Goal: Transaction & Acquisition: Subscribe to service/newsletter

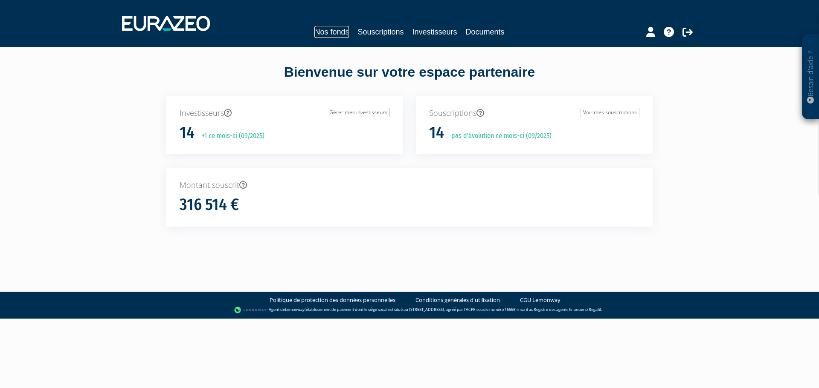
click at [347, 30] on link "Nos fonds" at bounding box center [331, 32] width 35 height 12
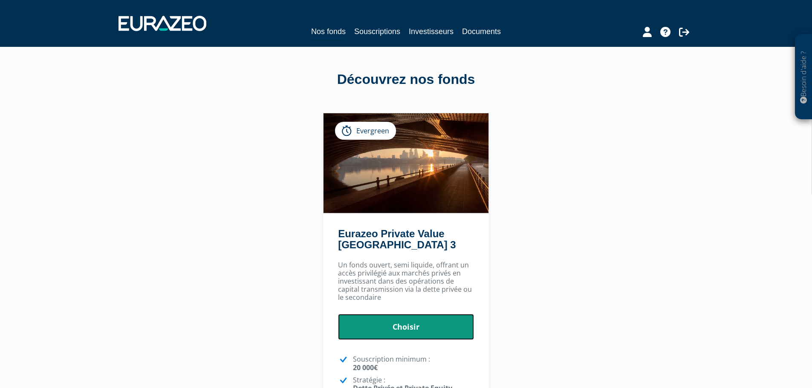
click at [442, 326] on link "Choisir" at bounding box center [406, 327] width 136 height 26
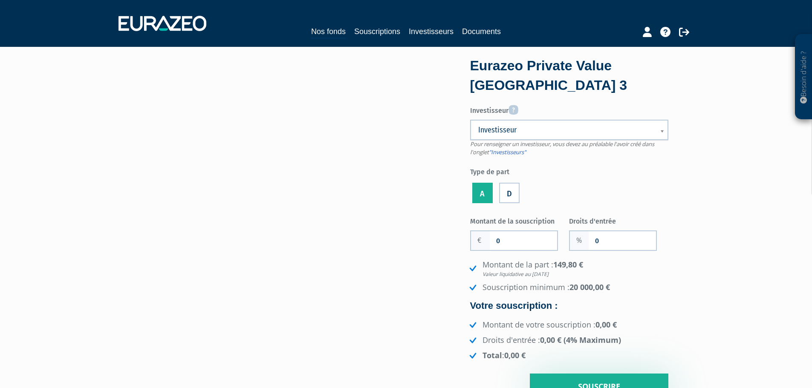
click at [651, 124] on link "Investisseur" at bounding box center [569, 130] width 198 height 20
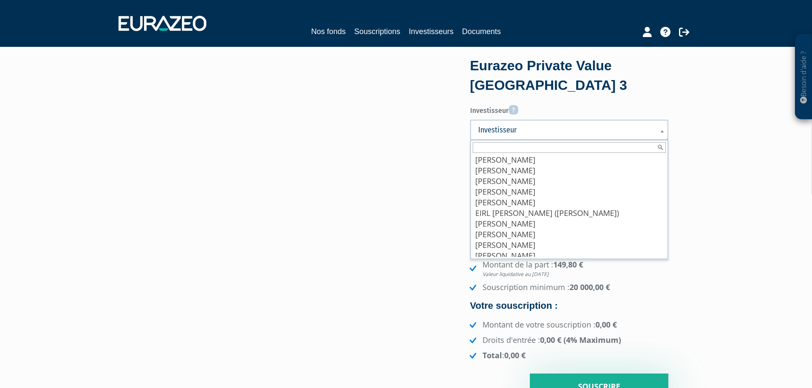
click at [537, 144] on input "text" at bounding box center [569, 147] width 193 height 11
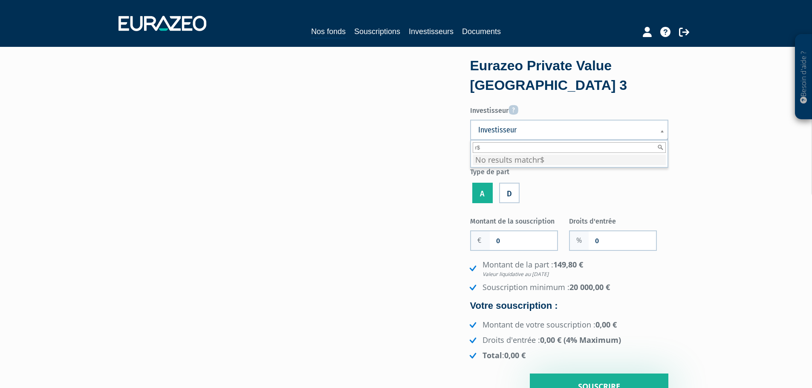
type input "r"
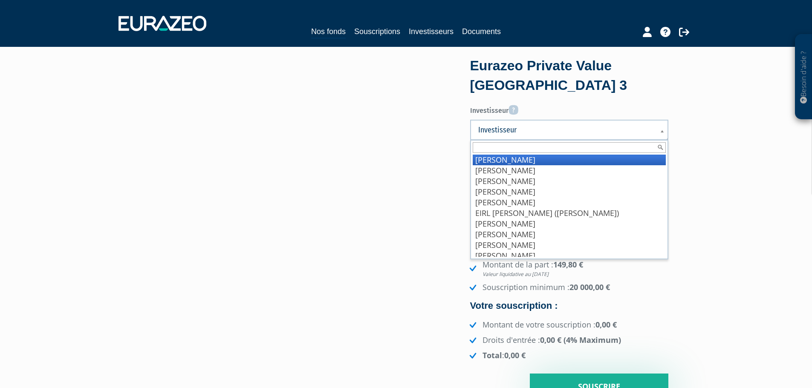
type input "r"
click at [524, 145] on input "text" at bounding box center [569, 147] width 193 height 11
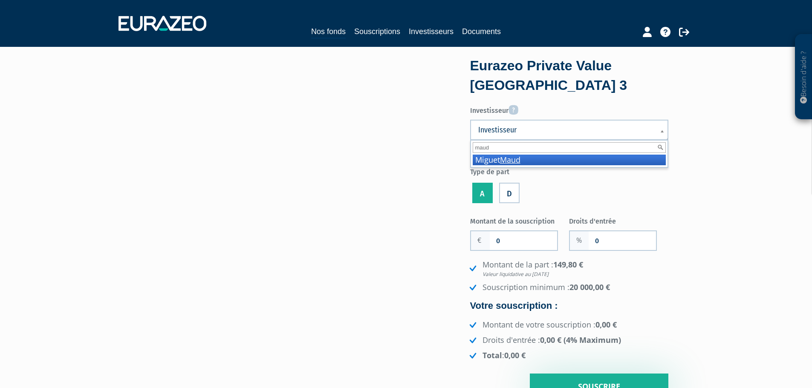
type input "maud"
click at [524, 159] on li "Miguet Maud" at bounding box center [569, 160] width 193 height 11
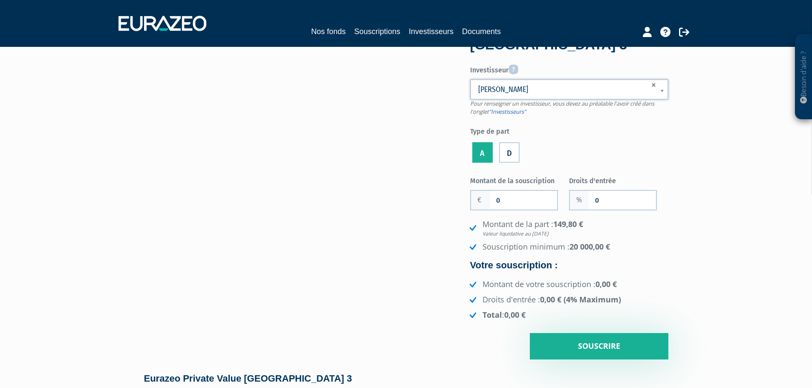
scroll to position [41, 0]
click at [526, 206] on input "0" at bounding box center [523, 200] width 67 height 19
type input "20 000"
click at [605, 202] on input "0" at bounding box center [622, 200] width 67 height 19
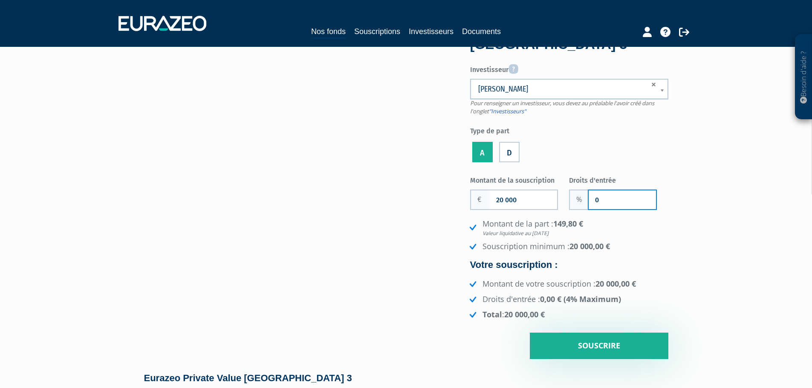
click at [605, 202] on input "0" at bounding box center [622, 200] width 67 height 19
type input "3"
click at [663, 234] on em "Valeur liquidative au 22/08/2025" at bounding box center [576, 233] width 186 height 7
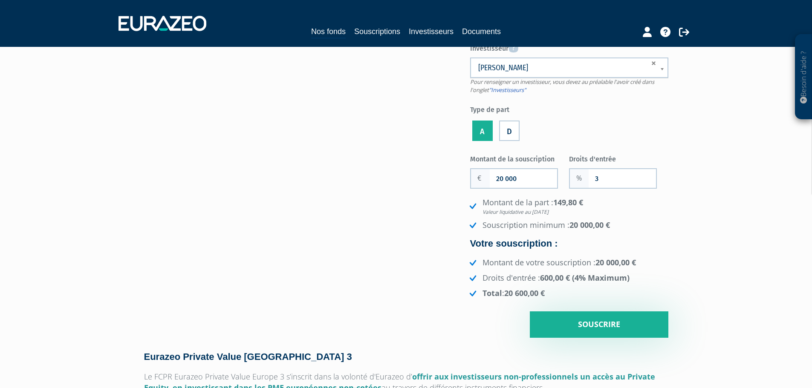
scroll to position [63, 0]
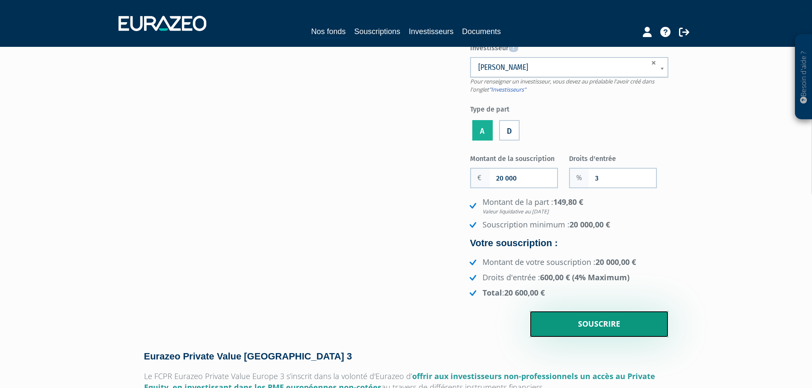
click at [614, 325] on input "Souscrire" at bounding box center [599, 324] width 139 height 26
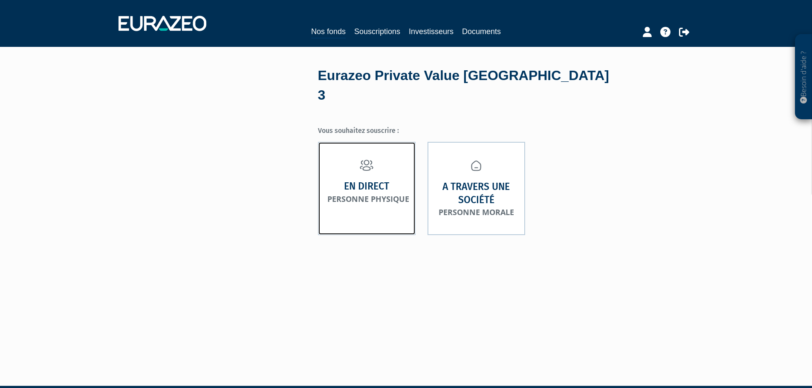
click at [397, 194] on small "Personne physique" at bounding box center [368, 199] width 82 height 10
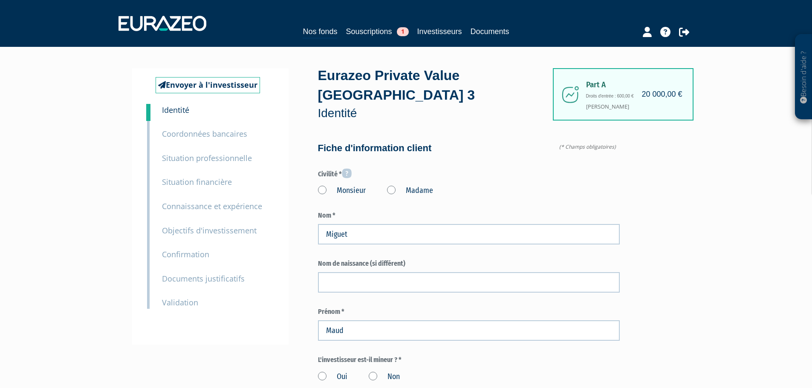
type input "6 58 94 70 52"
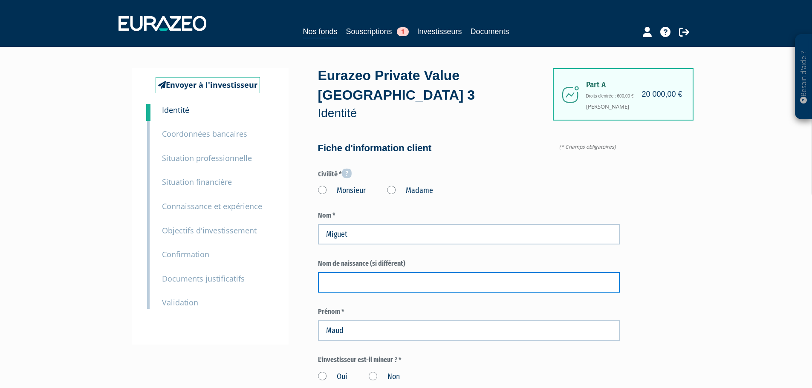
click at [351, 272] on input "text" at bounding box center [469, 282] width 302 height 20
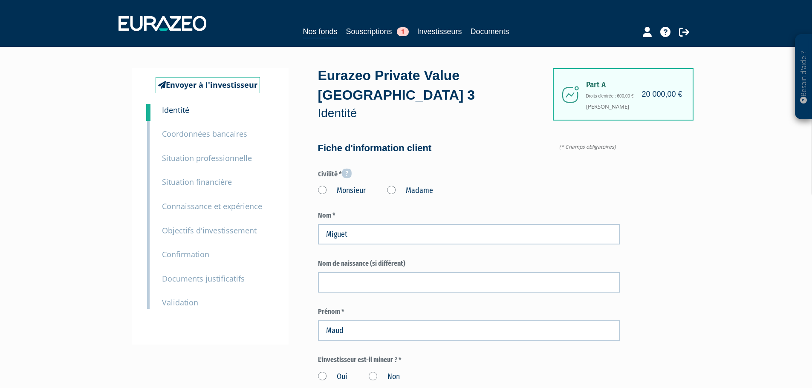
click at [388, 185] on label "Madame" at bounding box center [410, 190] width 46 height 11
click at [0, 0] on "Madame" at bounding box center [0, 0] width 0 height 0
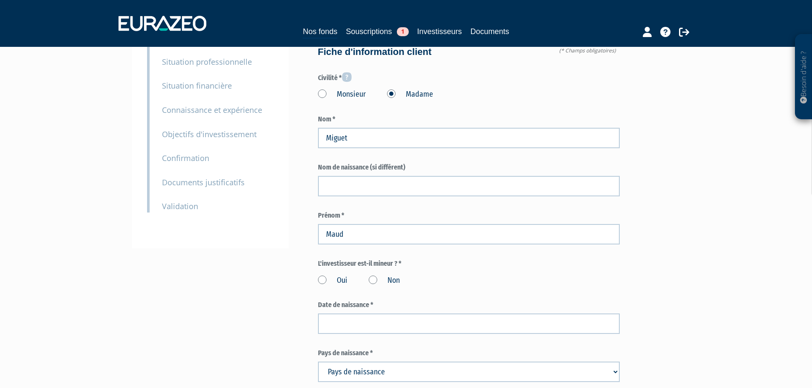
scroll to position [98, 0]
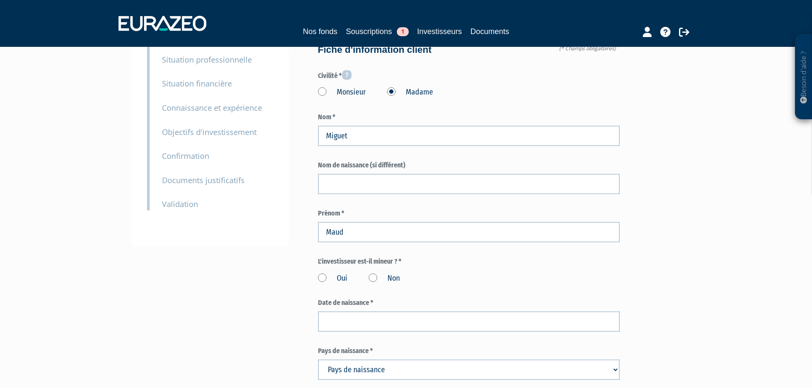
click at [373, 273] on label "Non" at bounding box center [384, 278] width 31 height 11
click at [0, 0] on input "Non" at bounding box center [0, 0] width 0 height 0
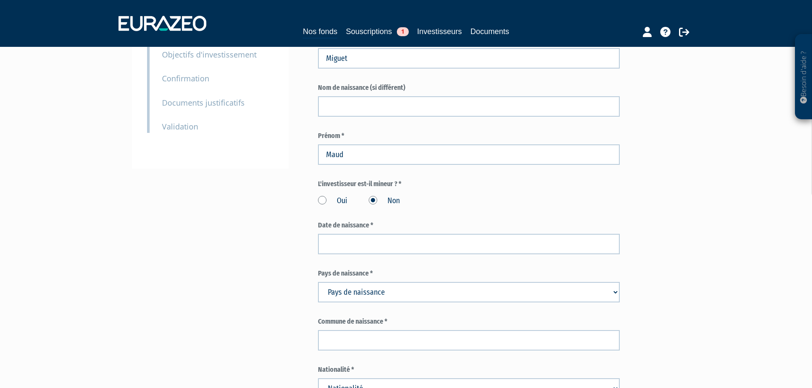
scroll to position [177, 0]
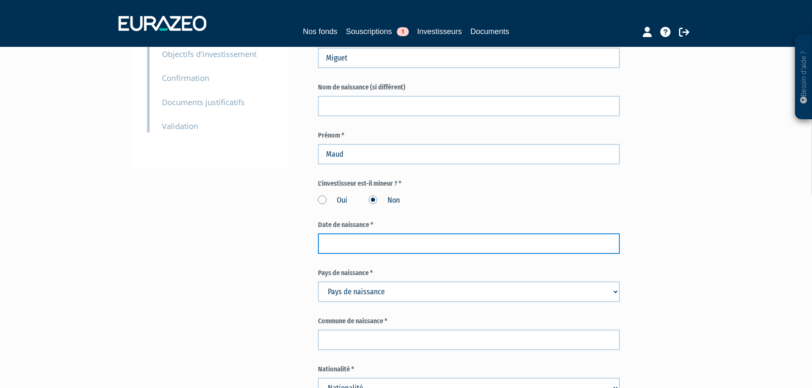
click at [351, 234] on input at bounding box center [469, 244] width 302 height 20
type input "14/11/1990"
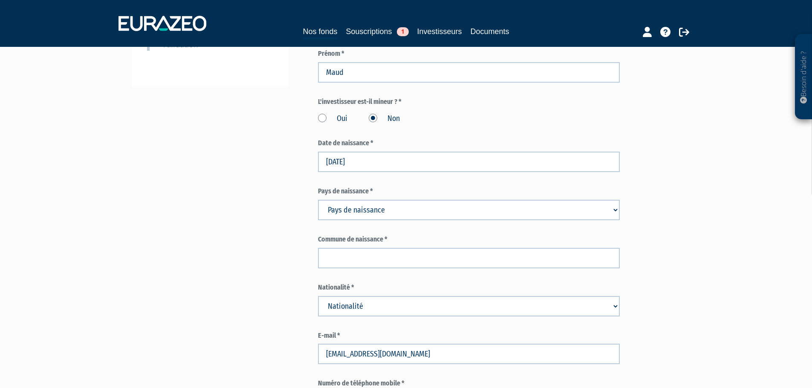
scroll to position [262, 0]
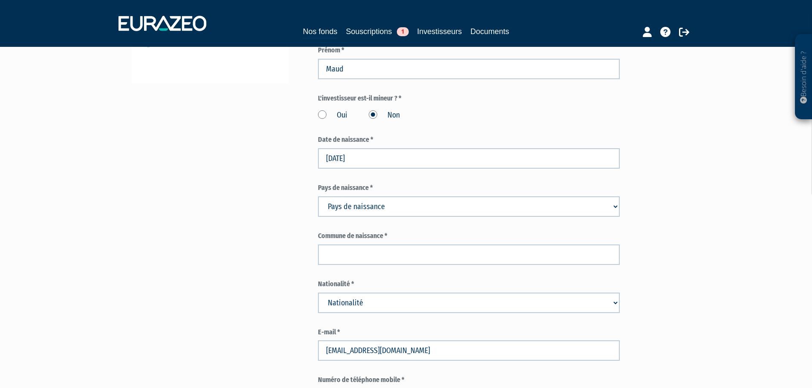
click at [372, 197] on select "Pays de naissance Afghanistan Afrique du Sud Albanie Algérie Allemagne Andorre" at bounding box center [469, 207] width 302 height 20
select select "75"
click at [318, 197] on select "Pays de naissance Afghanistan Afrique du Sud Albanie Algérie Allemagne Andorre" at bounding box center [469, 207] width 302 height 20
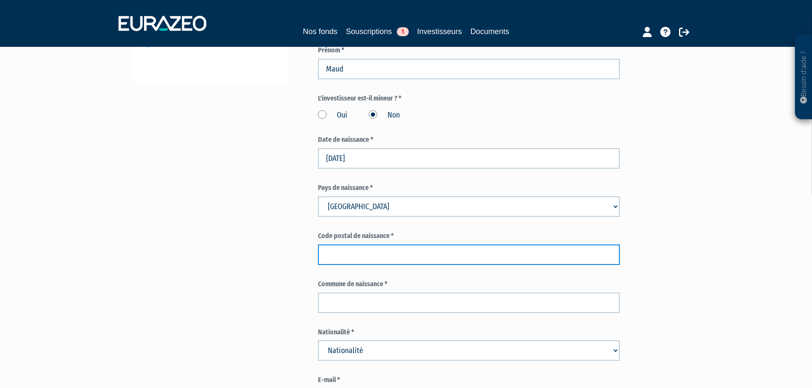
click at [385, 245] on input "text" at bounding box center [469, 255] width 302 height 20
type input "75002"
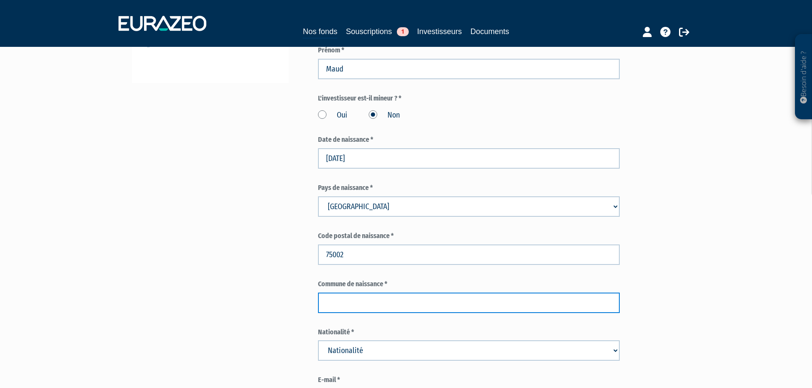
click at [399, 293] on input "text" at bounding box center [469, 303] width 302 height 20
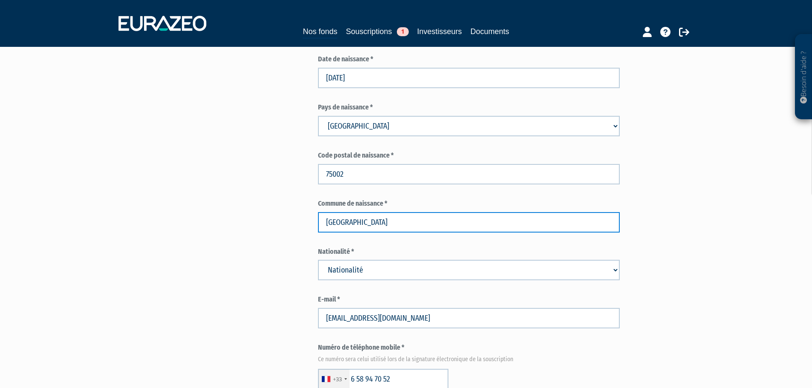
scroll to position [347, 0]
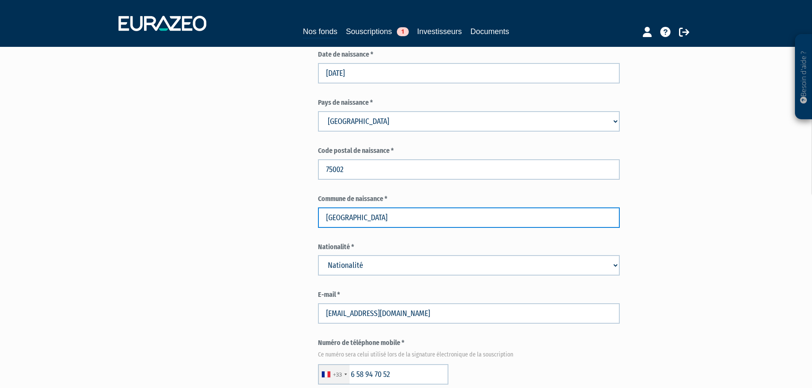
type input "Paris"
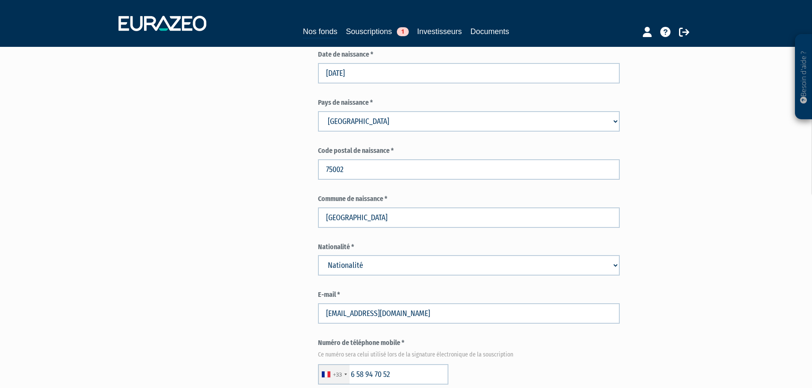
click at [459, 255] on select "Nationalité Afghanistan Afrique du Sud Albanie Algérie Allemagne Andorre" at bounding box center [469, 265] width 302 height 20
select select "75"
click at [318, 255] on select "Nationalité Afghanistan Afrique du Sud Albanie Algérie Allemagne Andorre" at bounding box center [469, 265] width 302 height 20
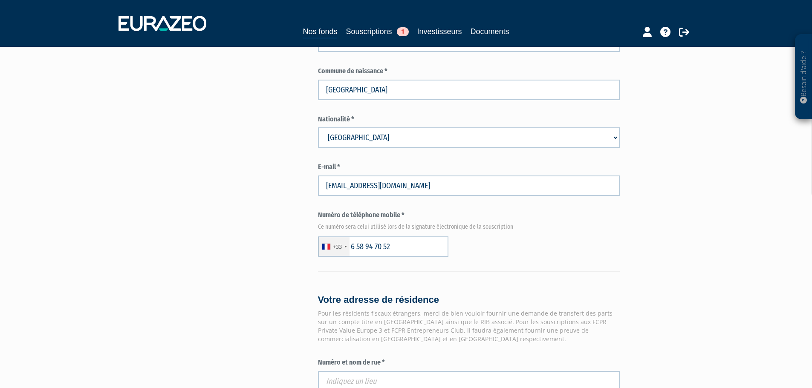
click at [711, 229] on div "Besoin d'aide ? × J'ai besoin d'aide Si vous avez une question à propos du fonc…" at bounding box center [406, 179] width 812 height 1309
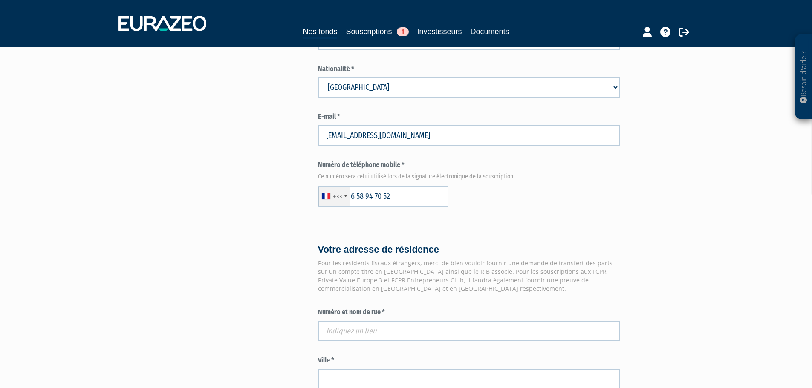
scroll to position [603, 0]
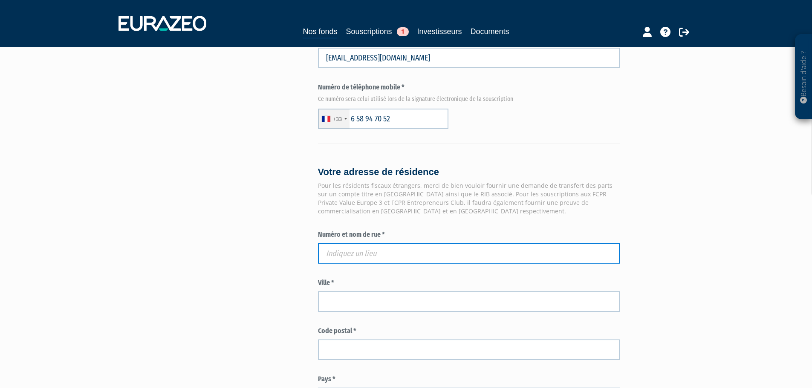
click at [494, 243] on input "text" at bounding box center [469, 253] width 302 height 20
paste input "180b RUE DE CHARENTON"
type input "180b RUE DE CHARENTON"
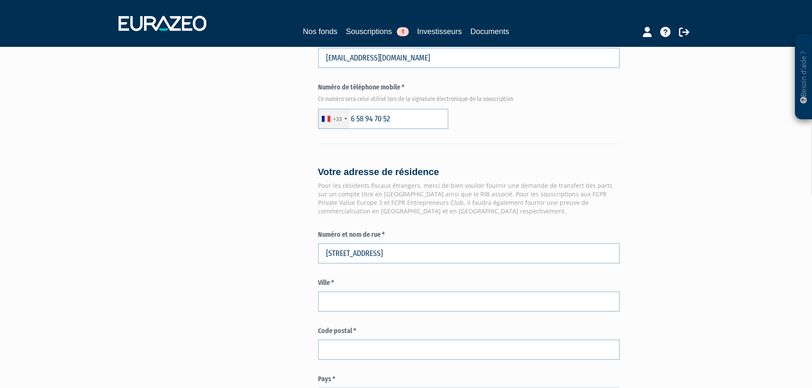
click at [285, 265] on div "Envoyer à l'investisseur 1 Identité 2 Coordonnées bancaires 3 Situation profess…" at bounding box center [406, 74] width 535 height 1219
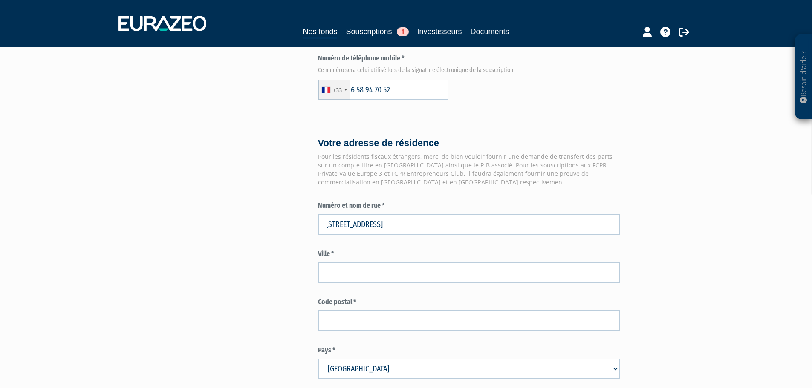
scroll to position [645, 0]
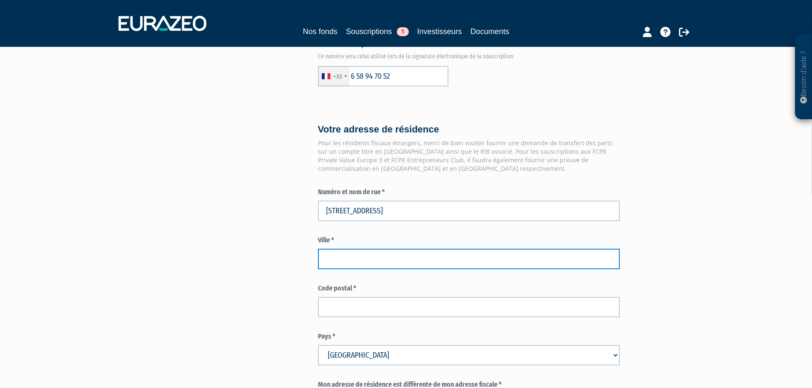
click at [348, 249] on input "text" at bounding box center [469, 259] width 302 height 20
paste input "PARIS"
type input "PARIS"
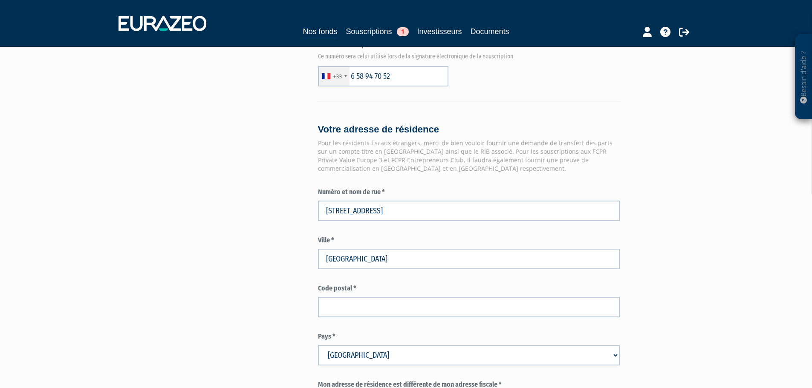
click at [274, 238] on div "Envoyer à l'investisseur 1 Identité 2 Coordonnées bancaires 3 Situation profess…" at bounding box center [406, 32] width 535 height 1219
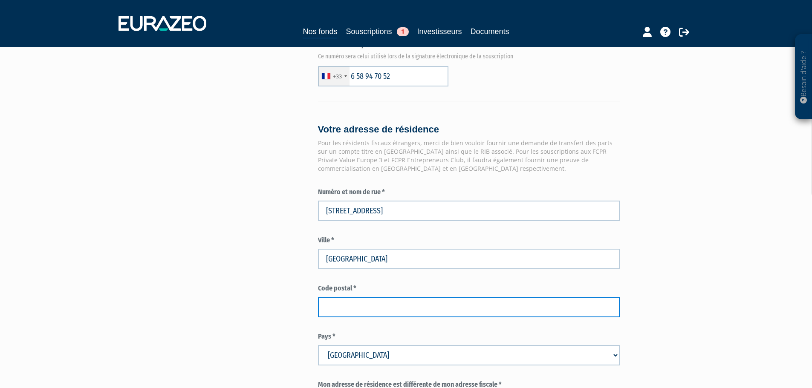
click at [429, 297] on input "text" at bounding box center [469, 307] width 302 height 20
paste input "75012"
type input "75012"
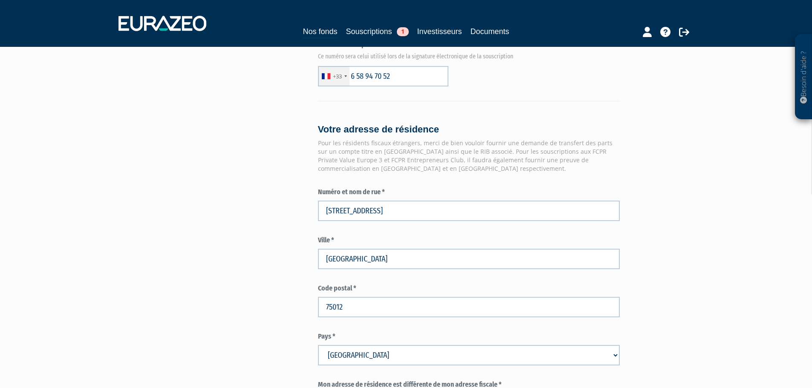
click at [697, 277] on div "Besoin d'aide ? × J'ai besoin d'aide Si vous avez une question à propos du fonc…" at bounding box center [406, 9] width 812 height 1309
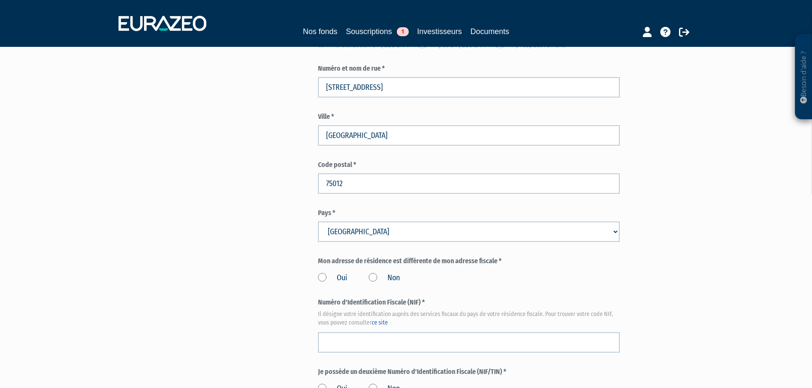
scroll to position [773, 0]
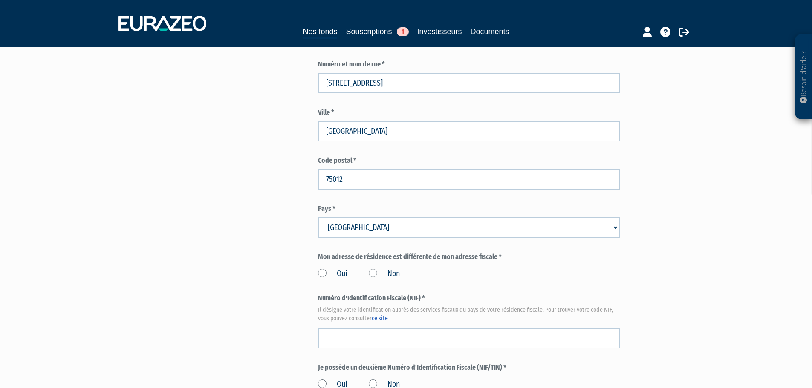
click at [323, 269] on label "Oui" at bounding box center [332, 274] width 29 height 11
click at [0, 0] on input "Oui" at bounding box center [0, 0] width 0 height 0
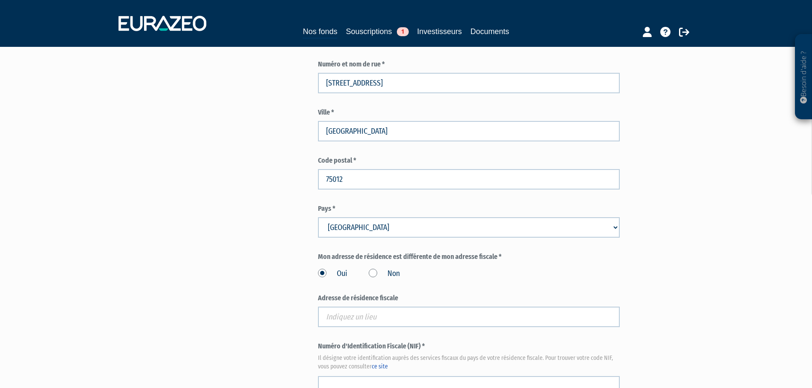
click at [367, 266] on div "Oui Non" at bounding box center [469, 273] width 302 height 14
click at [374, 269] on label "Non" at bounding box center [384, 274] width 31 height 11
click at [0, 0] on input "Non" at bounding box center [0, 0] width 0 height 0
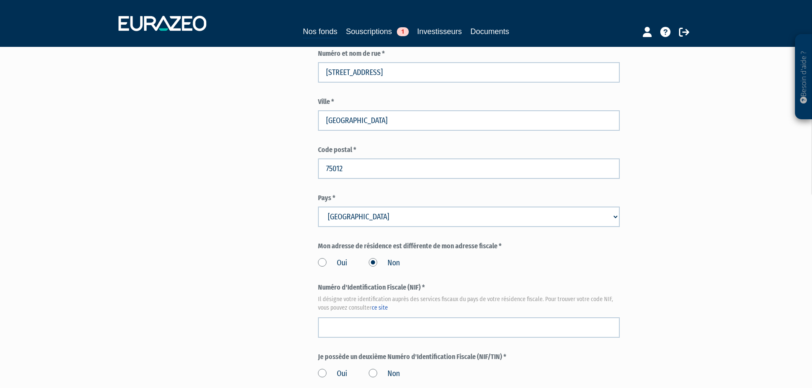
scroll to position [816, 0]
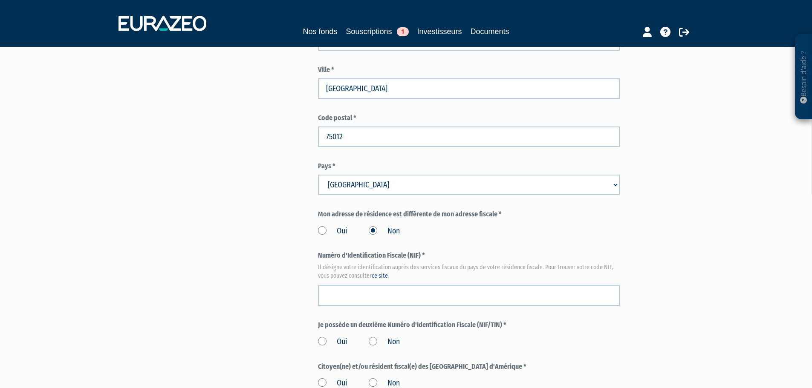
drag, startPoint x: 406, startPoint y: 194, endPoint x: 440, endPoint y: 187, distance: 34.8
click at [444, 210] on div "Mon adresse de résidence est différente de mon adresse fiscale * Oui Non" at bounding box center [469, 223] width 302 height 27
drag, startPoint x: 442, startPoint y: 197, endPoint x: 453, endPoint y: 197, distance: 10.7
click at [453, 210] on label "Mon adresse de résidence est différente de mon adresse fiscale *" at bounding box center [469, 215] width 302 height 10
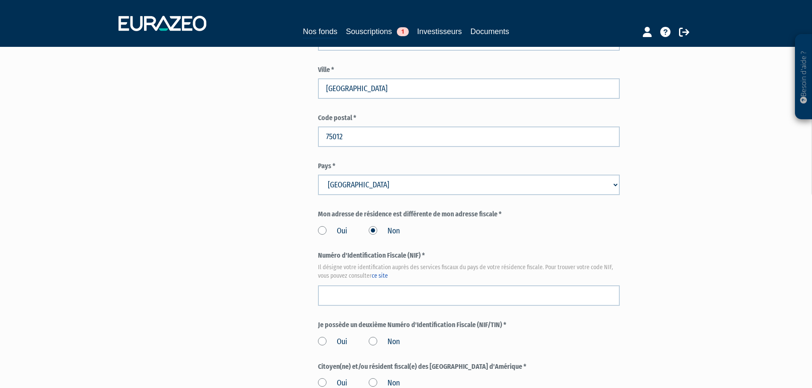
click at [472, 210] on div "Mon adresse de résidence est différente de mon adresse fiscale * Oui Non" at bounding box center [469, 223] width 302 height 27
drag, startPoint x: 480, startPoint y: 183, endPoint x: 479, endPoint y: 190, distance: 7.3
click at [460, 210] on div "Mon adresse de résidence est différente de mon adresse fiscale * Oui Non" at bounding box center [469, 223] width 302 height 27
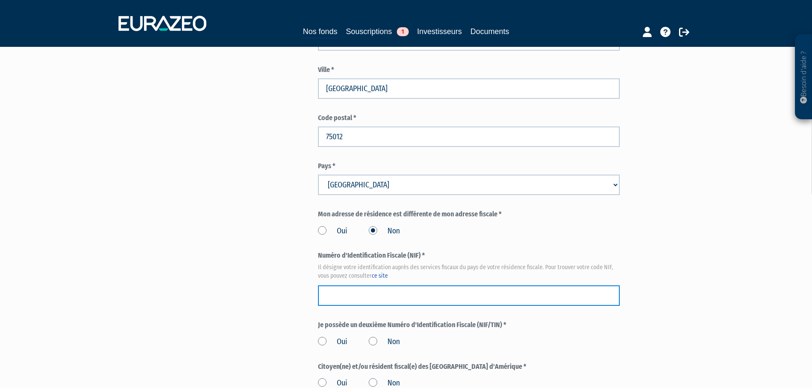
click at [347, 286] on input "text" at bounding box center [469, 296] width 302 height 20
click at [336, 286] on input "text" at bounding box center [469, 296] width 302 height 20
paste input "30 09 722 990 442"
type input "30 09 722 990 442"
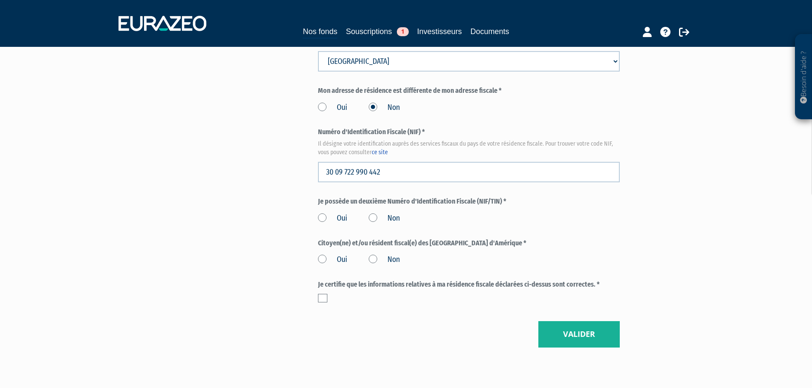
scroll to position [944, 0]
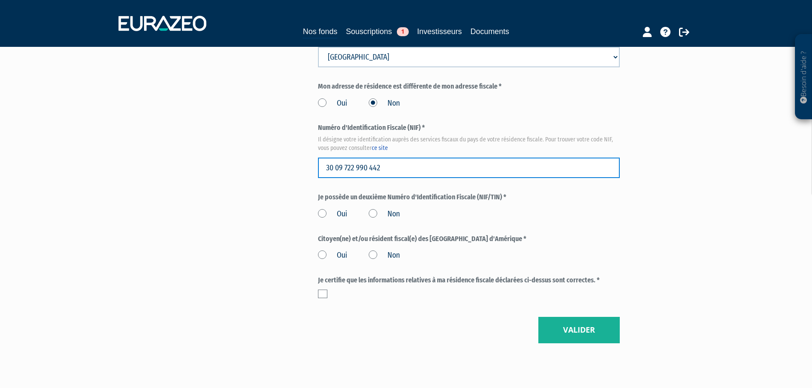
click at [339, 158] on input "30 09 722 990 442" at bounding box center [469, 168] width 302 height 20
click at [338, 158] on input "30 09 722 990 442" at bounding box center [469, 168] width 302 height 20
click at [336, 158] on input "30 09 722 990 442" at bounding box center [469, 168] width 302 height 20
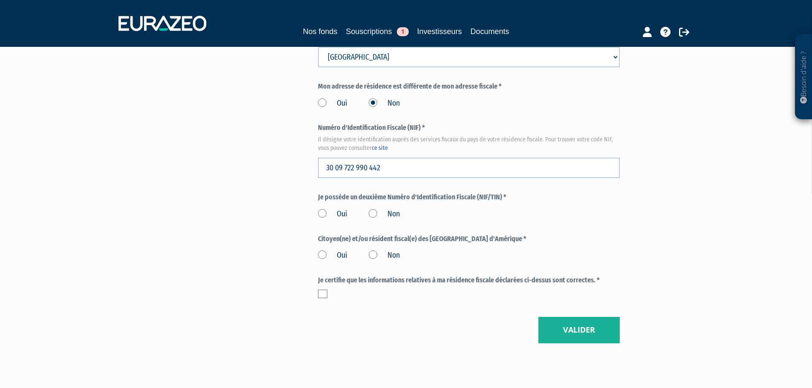
click at [379, 209] on label "Non" at bounding box center [384, 214] width 31 height 11
click at [0, 0] on input "Non" at bounding box center [0, 0] width 0 height 0
click at [373, 250] on label "Non" at bounding box center [384, 255] width 31 height 11
click at [0, 0] on input "Non" at bounding box center [0, 0] width 0 height 0
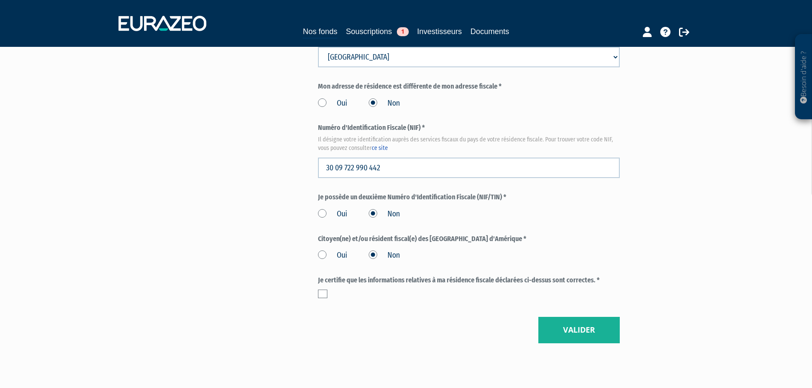
click at [323, 290] on label at bounding box center [322, 294] width 9 height 9
click at [0, 0] on input "checkbox" at bounding box center [0, 0] width 0 height 0
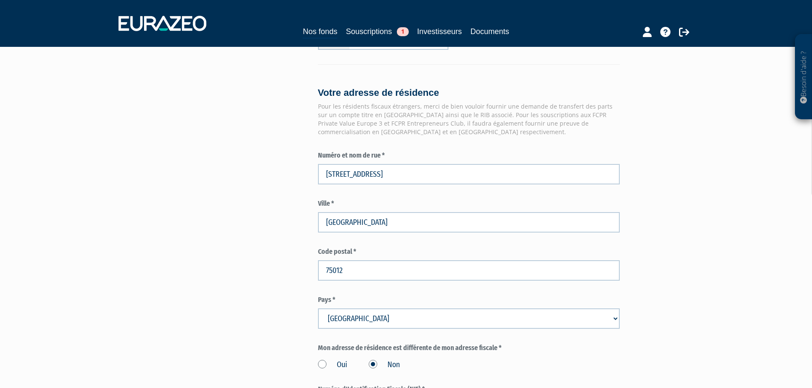
scroll to position [962, 0]
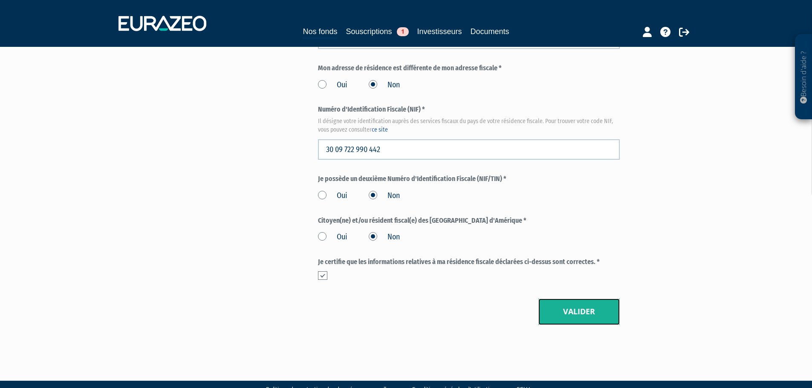
click at [561, 299] on button "Valider" at bounding box center [578, 312] width 81 height 26
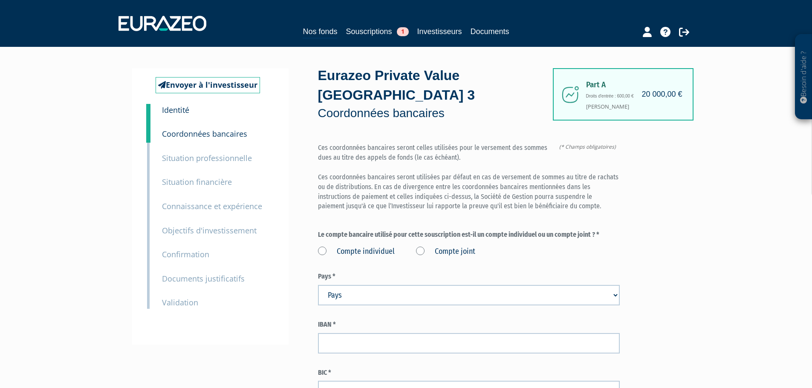
click at [362, 246] on label "Compte individuel" at bounding box center [356, 251] width 77 height 11
click at [0, 0] on individuel "Compte individuel" at bounding box center [0, 0] width 0 height 0
click at [403, 285] on select "Pays [GEOGRAPHIC_DATA] [GEOGRAPHIC_DATA] [GEOGRAPHIC_DATA] [GEOGRAPHIC_DATA] [G…" at bounding box center [469, 295] width 302 height 20
select select "75"
click at [318, 285] on select "Pays [GEOGRAPHIC_DATA] [GEOGRAPHIC_DATA] [GEOGRAPHIC_DATA] [GEOGRAPHIC_DATA] [G…" at bounding box center [469, 295] width 302 height 20
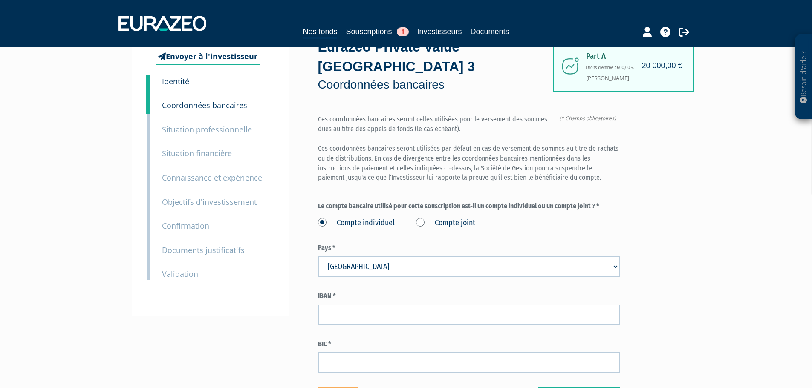
scroll to position [85, 0]
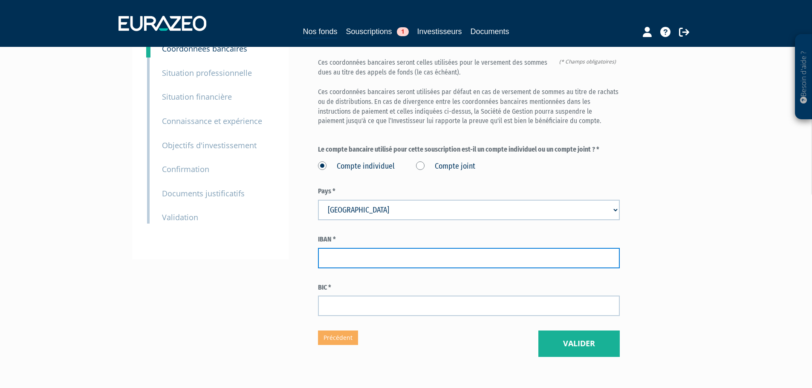
click at [377, 248] on input "text" at bounding box center [469, 258] width 302 height 20
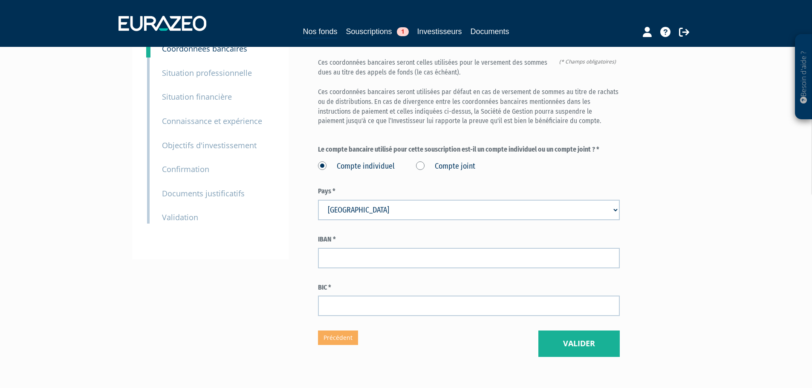
click at [396, 283] on label "BIC *" at bounding box center [469, 288] width 302 height 10
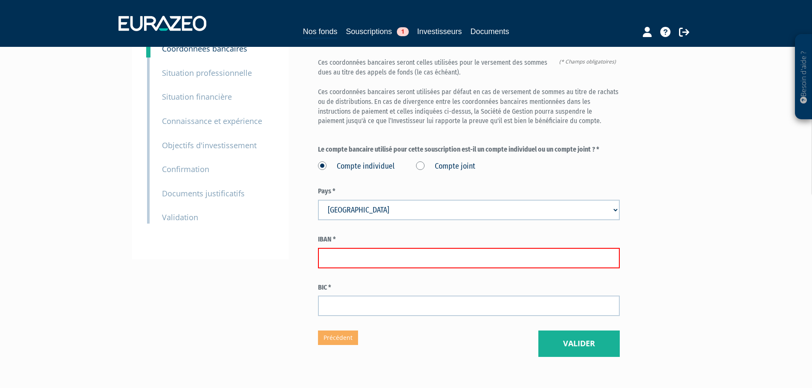
click at [440, 248] on input "text" at bounding box center [469, 258] width 302 height 20
paste input "[FINANCIAL_ID]"
click at [300, 272] on div "Envoyer à l'investisseur 1 Identité 2 Coordonnées bancaires 3 Situation profess…" at bounding box center [406, 170] width 535 height 374
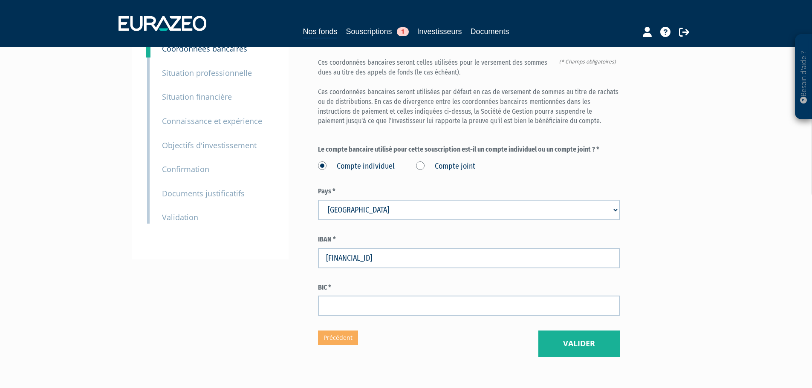
click at [327, 248] on input "[FINANCIAL_ID]" at bounding box center [469, 258] width 302 height 20
type input "[FINANCIAL_ID]"
click at [429, 254] on form "(* Champs obligatoires) Ces coordonnées bancaires seront celles utilisées pour …" at bounding box center [469, 187] width 302 height 258
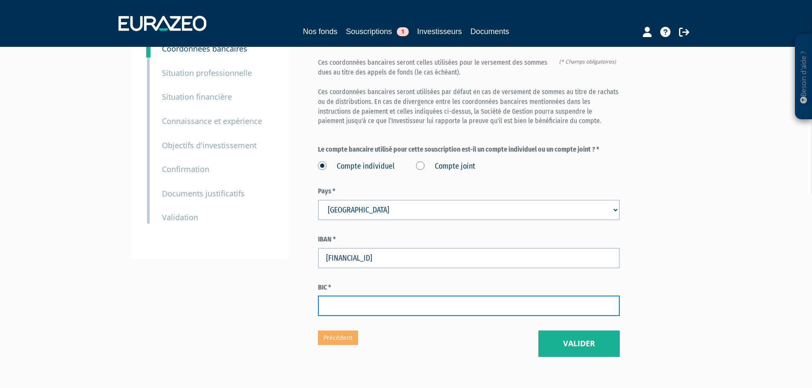
click at [431, 297] on input "text" at bounding box center [469, 306] width 302 height 20
paste input "[SWIFT_CODE]"
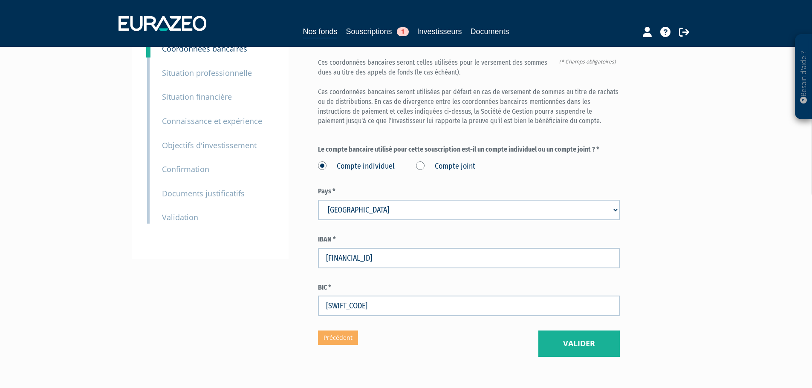
click at [453, 333] on div "Eurazeo Private Value Europe 3 Coordonnées bancaires (* Champs obligatoires) Ce…" at bounding box center [469, 170] width 302 height 374
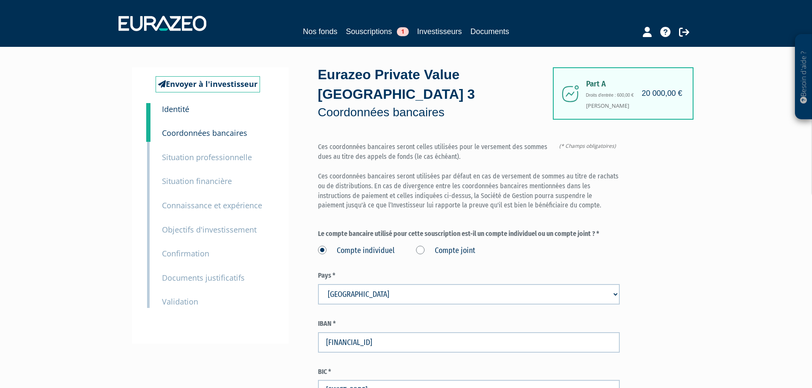
scroll to position [0, 0]
click at [326, 381] on input "[SWIFT_CODE]" at bounding box center [469, 391] width 302 height 20
type input "[SWIFT_CODE]"
click at [743, 236] on div "Besoin d'aide ? × J'ai besoin d'aide Si vous avez une question à propos du fonc…" at bounding box center [406, 232] width 812 height 464
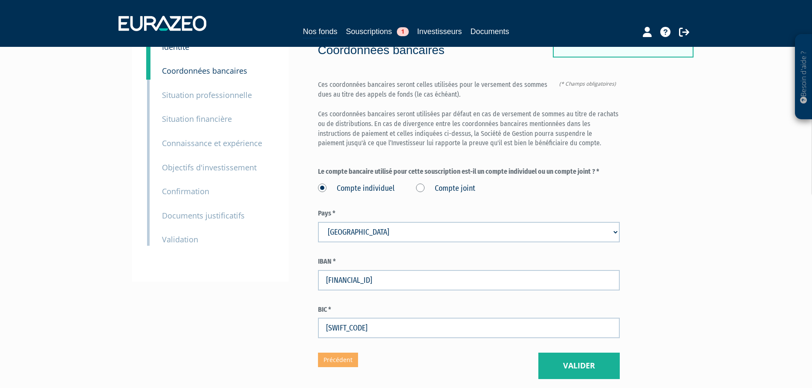
scroll to position [118, 0]
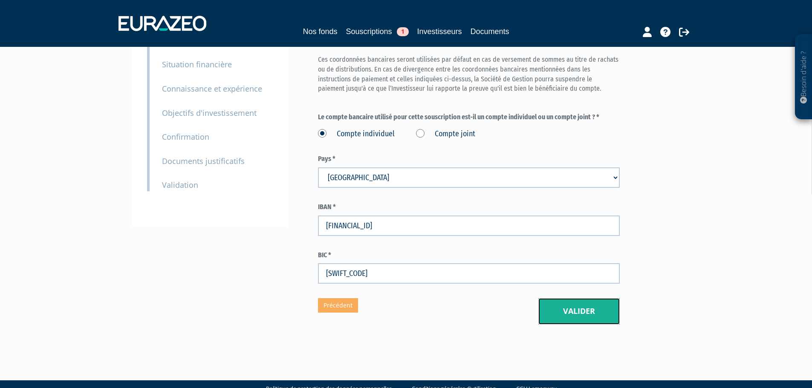
click at [610, 298] on button "Valider" at bounding box center [578, 311] width 81 height 26
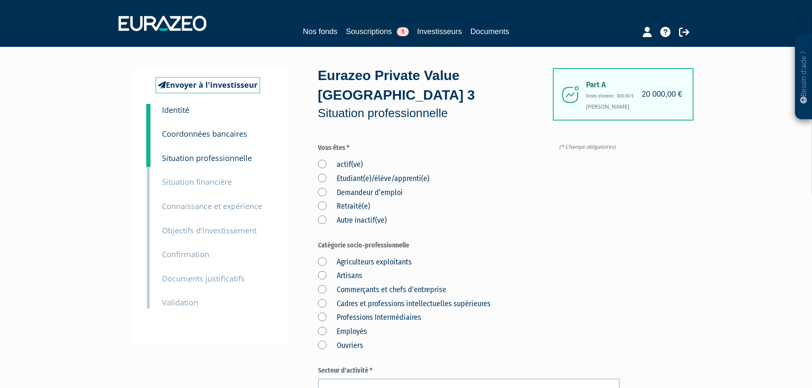
click at [342, 159] on label "actif(ve)" at bounding box center [340, 164] width 45 height 11
click at [0, 0] on input "actif(ve)" at bounding box center [0, 0] width 0 height 0
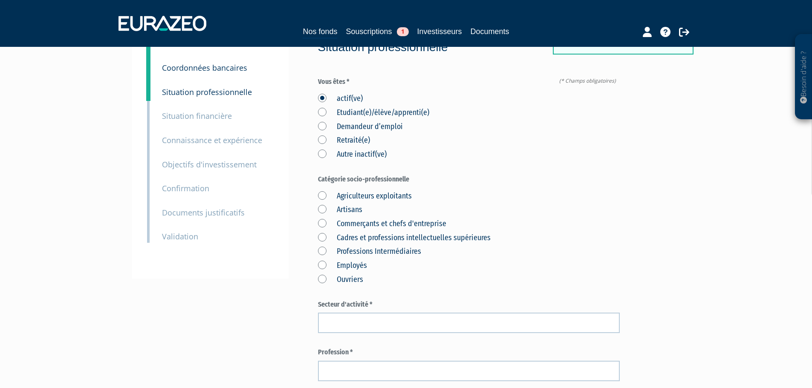
scroll to position [85, 0]
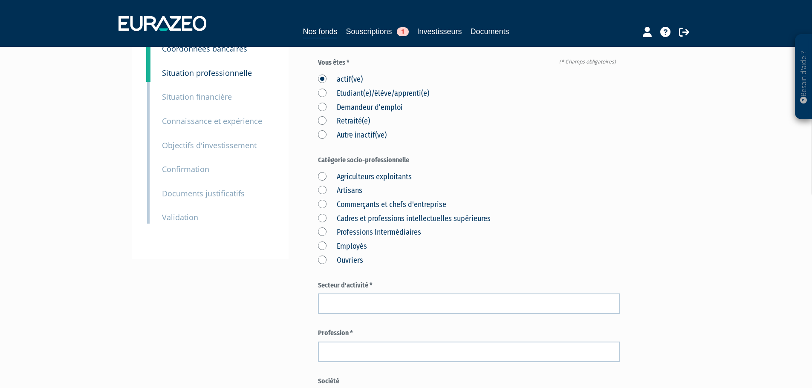
click at [371, 214] on label "Cadres et professions intellectuelles supérieures" at bounding box center [404, 219] width 173 height 11
click at [0, 0] on supérieures "Cadres et professions intellectuelles supérieures" at bounding box center [0, 0] width 0 height 0
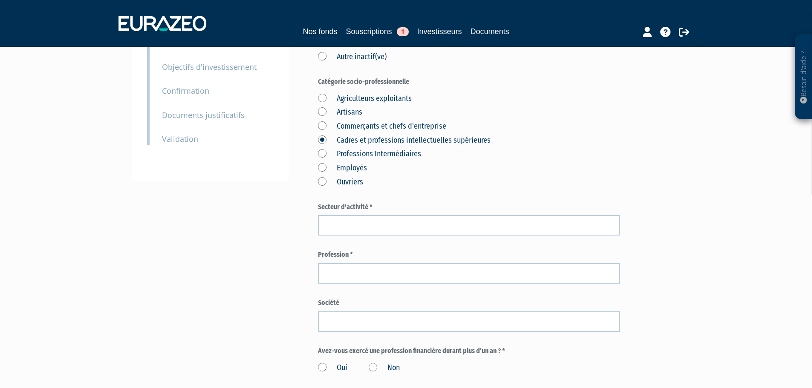
scroll to position [171, 0]
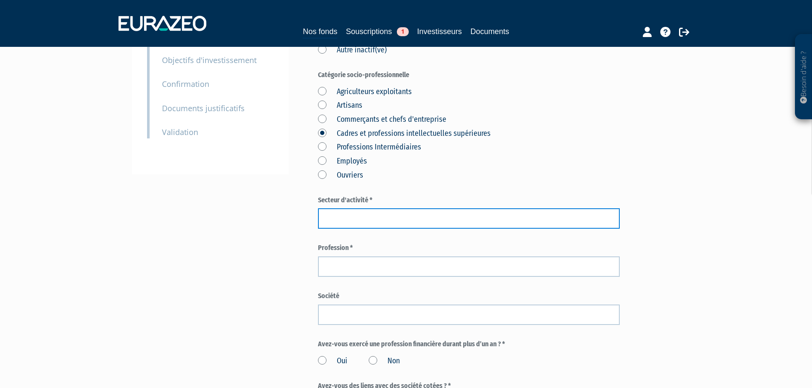
click at [373, 208] on input "text" at bounding box center [469, 218] width 302 height 20
type input "Santé"
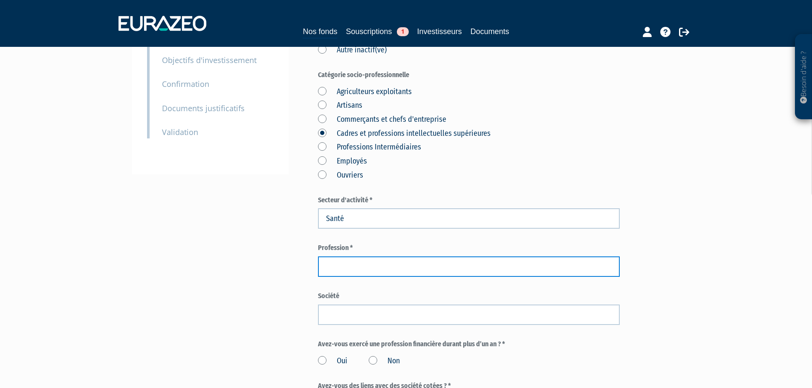
click at [341, 257] on input "text" at bounding box center [469, 267] width 302 height 20
type input "Product Designer"
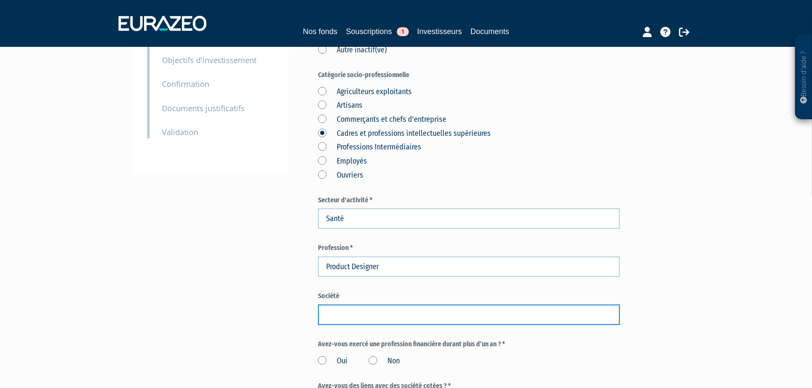
click at [344, 305] on input "text" at bounding box center [469, 315] width 302 height 20
type input "Medicalib"
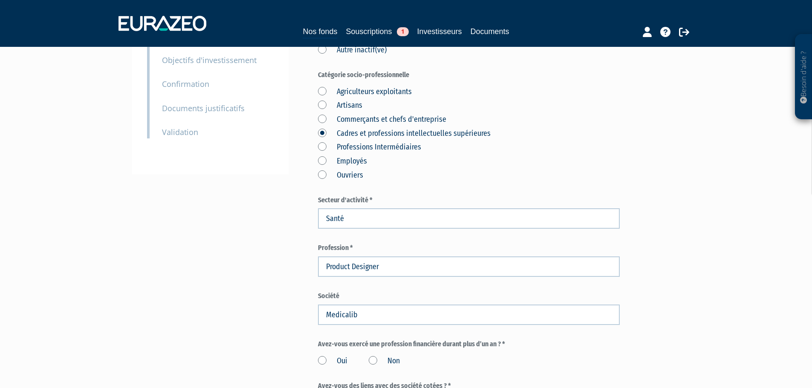
click at [265, 310] on div "Envoyer à l'investisseur 1 Identité 2 Coordonnées bancaires 3 Situation profess…" at bounding box center [406, 247] width 535 height 699
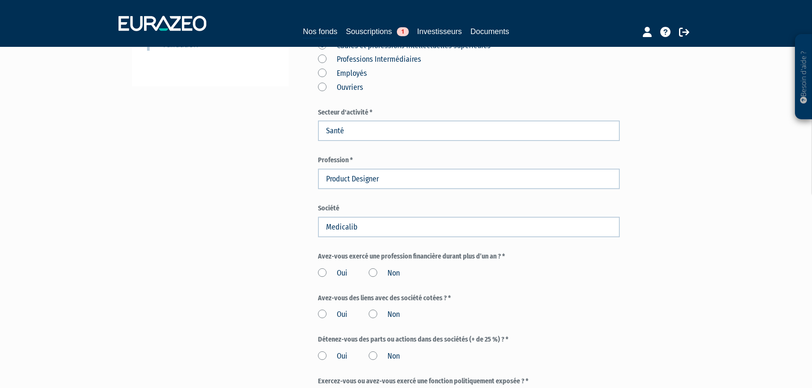
scroll to position [341, 0]
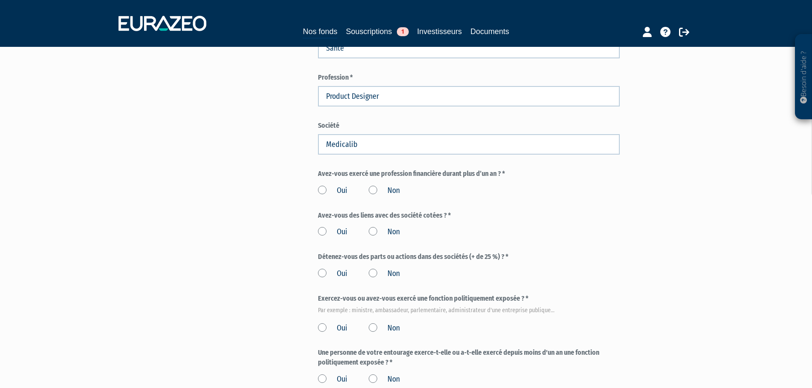
click at [376, 185] on label "Non" at bounding box center [384, 190] width 31 height 11
click at [0, 0] on input "Non" at bounding box center [0, 0] width 0 height 0
click at [376, 227] on label "Non" at bounding box center [384, 232] width 31 height 11
click at [0, 0] on input "Non" at bounding box center [0, 0] width 0 height 0
click at [373, 269] on label "Non" at bounding box center [384, 274] width 31 height 11
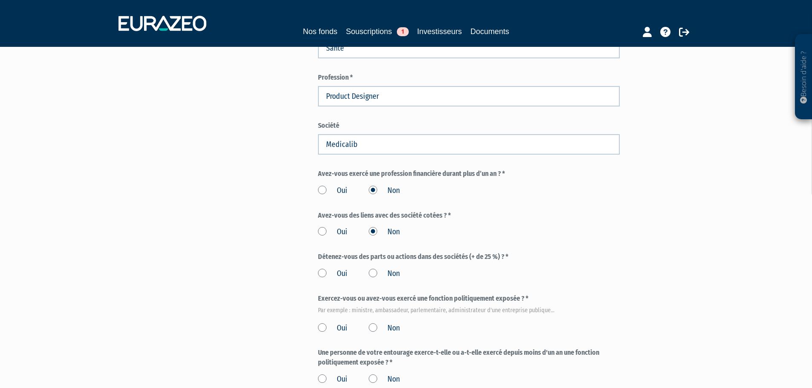
click at [0, 0] on input "Non" at bounding box center [0, 0] width 0 height 0
click at [374, 323] on label "Non" at bounding box center [384, 328] width 31 height 11
click at [0, 0] on input "Non" at bounding box center [0, 0] width 0 height 0
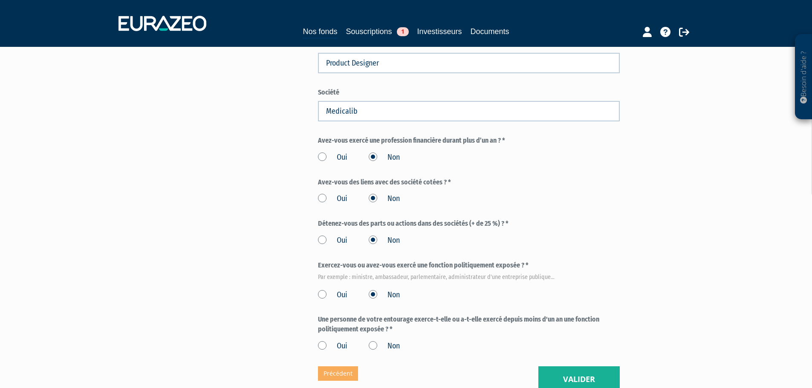
scroll to position [426, 0]
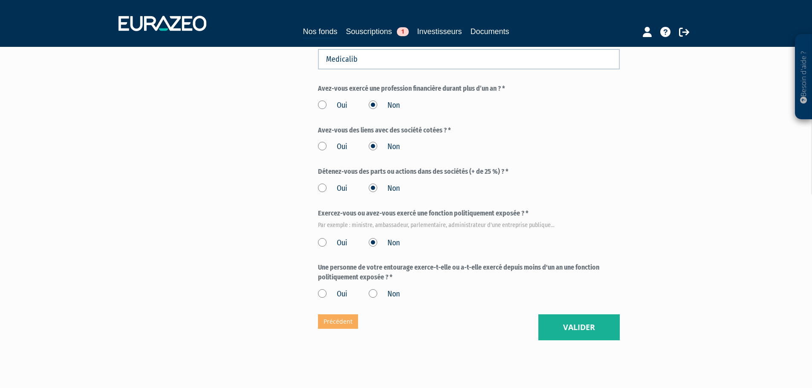
click at [375, 289] on label "Non" at bounding box center [384, 294] width 31 height 11
click at [0, 0] on input "Non" at bounding box center [0, 0] width 0 height 0
click at [565, 315] on button "Valider" at bounding box center [578, 328] width 81 height 26
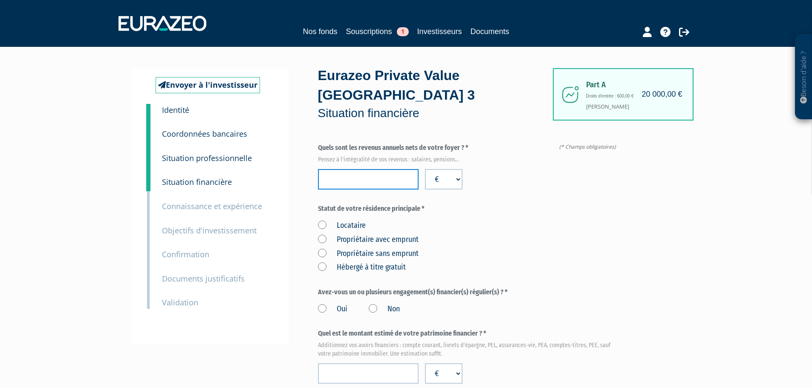
click at [359, 169] on input "number" at bounding box center [368, 179] width 101 height 20
type input "47000"
click at [452, 204] on label "Statut de votre résidence principale *" at bounding box center [469, 209] width 302 height 10
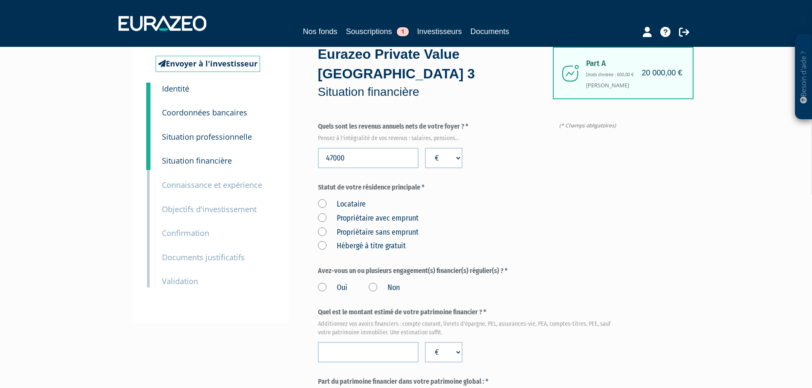
scroll to position [22, 0]
click at [344, 198] on label "Locataire" at bounding box center [342, 203] width 48 height 11
click at [0, 0] on input "Locataire" at bounding box center [0, 0] width 0 height 0
click at [477, 182] on label "Statut de votre résidence principale *" at bounding box center [469, 187] width 302 height 10
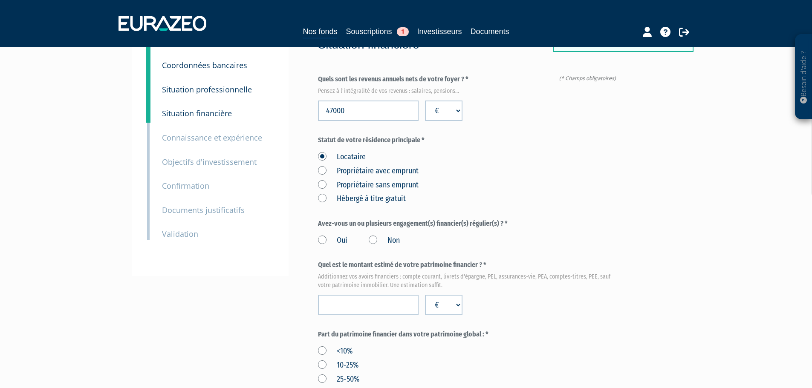
scroll to position [150, 0]
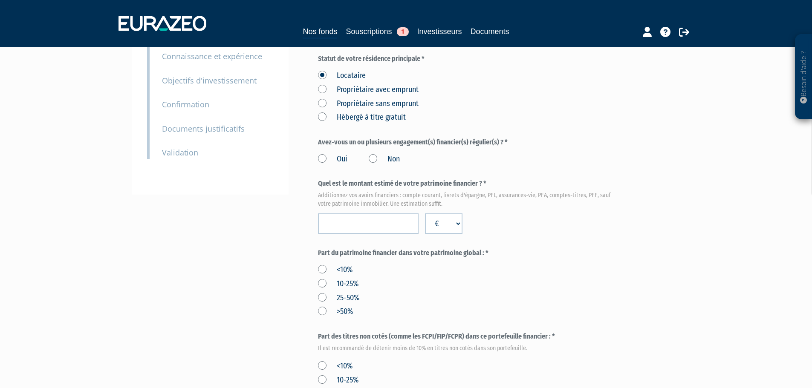
click at [379, 154] on label "Non" at bounding box center [384, 159] width 31 height 11
click at [0, 0] on input "Non" at bounding box center [0, 0] width 0 height 0
click at [383, 214] on input "number" at bounding box center [368, 224] width 101 height 20
click at [373, 191] on em "Additionnez vos avoirs financiers : compte courant, livrets d'épargne, PEL, ass…" at bounding box center [469, 199] width 302 height 17
click at [365, 214] on input "number" at bounding box center [368, 224] width 101 height 20
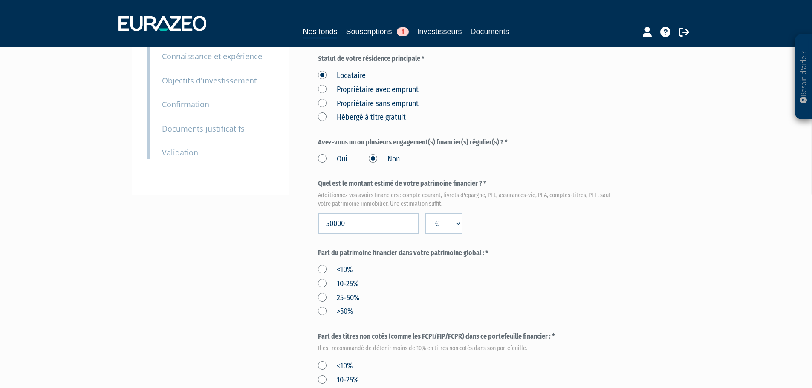
click at [506, 249] on div "Part du patrimoine financier dans votre patrimoine global : * <10% 10-25% 25-50…" at bounding box center [469, 283] width 302 height 69
click at [382, 214] on input "50000" at bounding box center [368, 224] width 101 height 20
type input "55000"
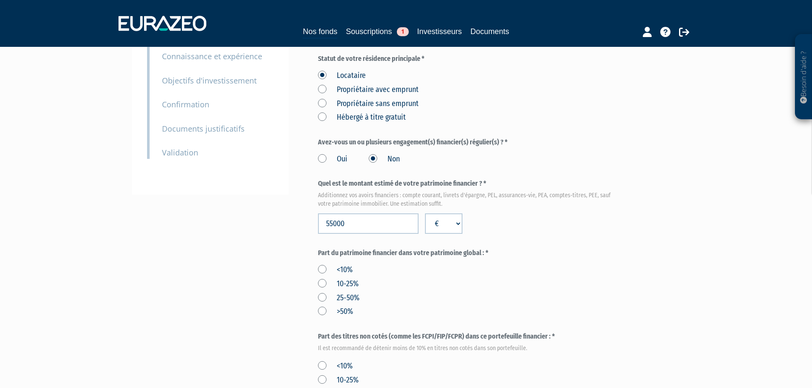
click at [438, 262] on div "<10% 10-25% 25-50% >50%" at bounding box center [469, 290] width 302 height 56
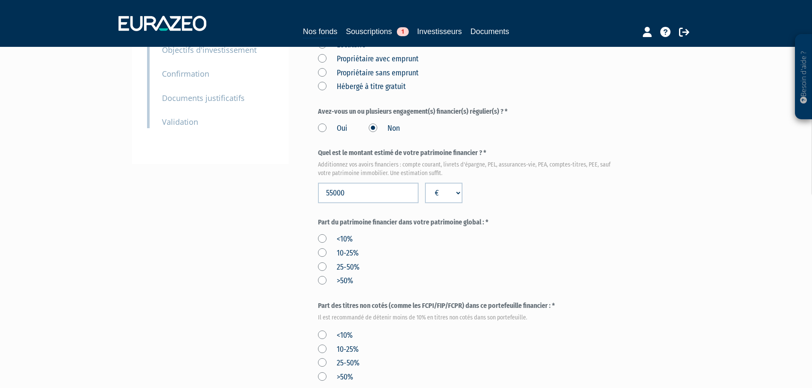
scroll to position [183, 0]
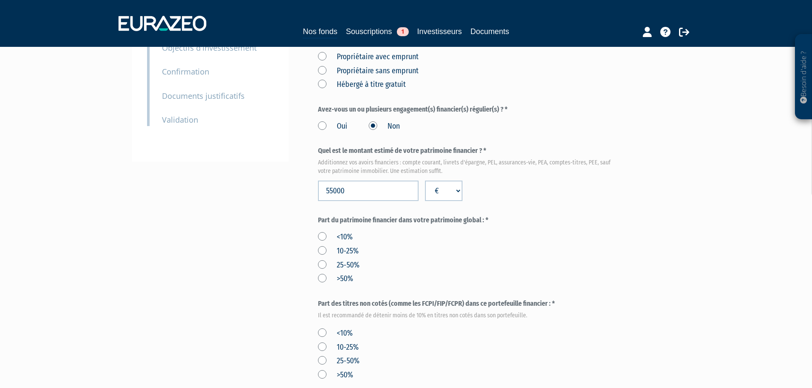
click at [319, 232] on label "<10%" at bounding box center [335, 237] width 35 height 11
click at [0, 0] on input "<10%" at bounding box center [0, 0] width 0 height 0
click at [324, 246] on label "10-25%" at bounding box center [338, 251] width 41 height 11
click at [0, 0] on input "10-25%" at bounding box center [0, 0] width 0 height 0
click at [409, 253] on div "<10% 10-25% 25-50% >50%" at bounding box center [469, 257] width 302 height 56
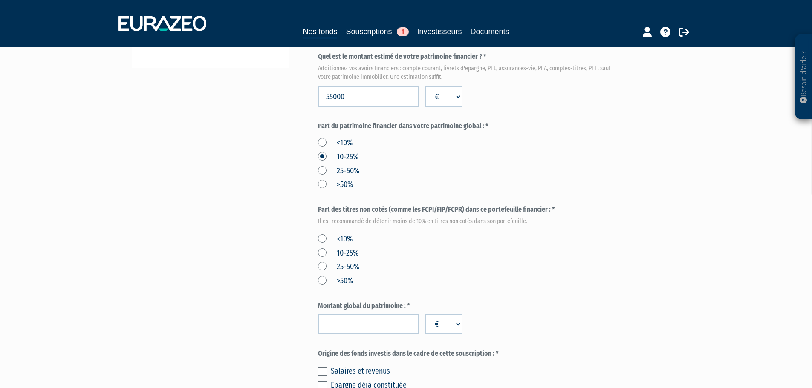
scroll to position [278, 0]
click at [325, 165] on label "25-50%" at bounding box center [338, 170] width 41 height 11
click at [0, 0] on input "25-50%" at bounding box center [0, 0] width 0 height 0
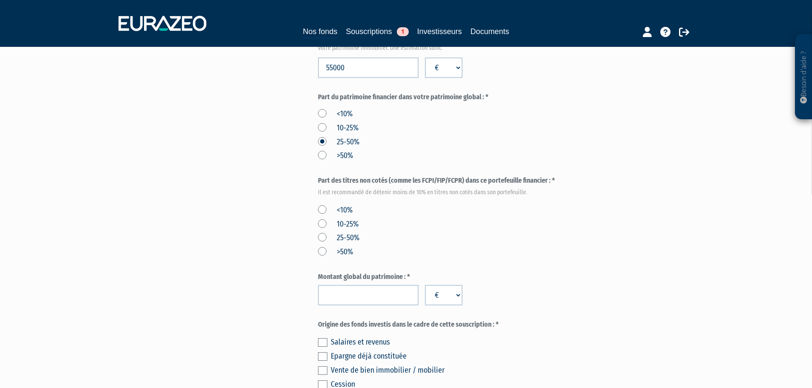
scroll to position [307, 0]
click at [322, 205] on label "<10%" at bounding box center [335, 210] width 35 height 11
click at [0, 0] on input "<10%" at bounding box center [0, 0] width 0 height 0
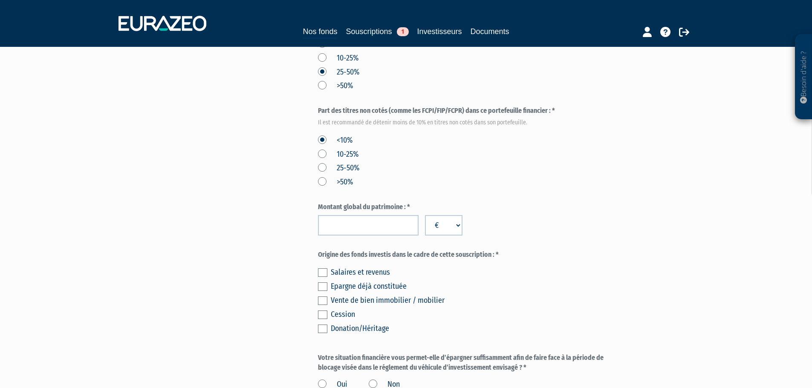
scroll to position [379, 0]
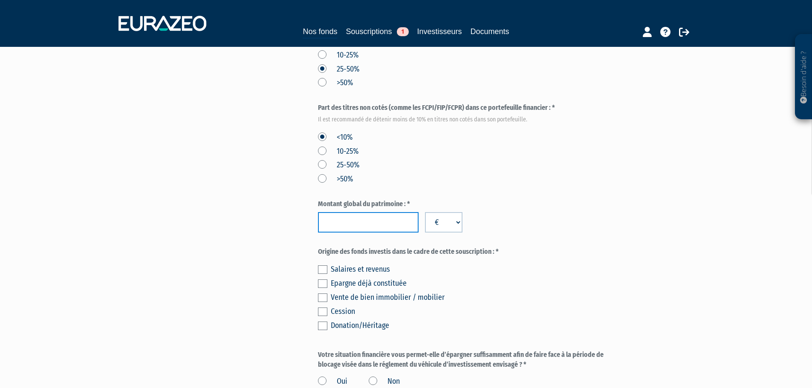
click at [366, 212] on input "number" at bounding box center [368, 222] width 101 height 20
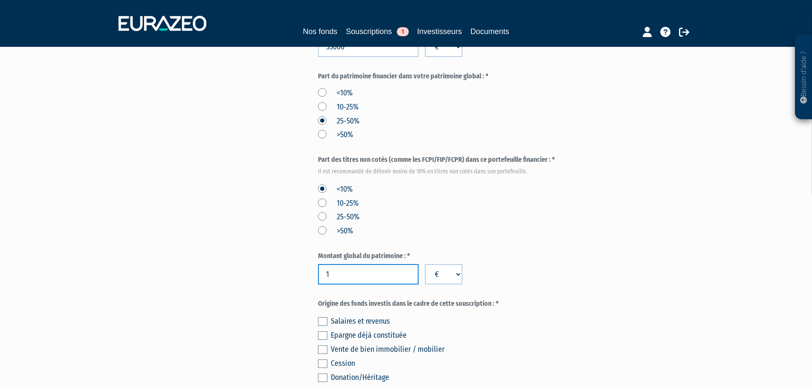
scroll to position [327, 0]
type input "155000"
click at [468, 208] on div "<10% 10-25% 25-50% >50%" at bounding box center [469, 210] width 302 height 56
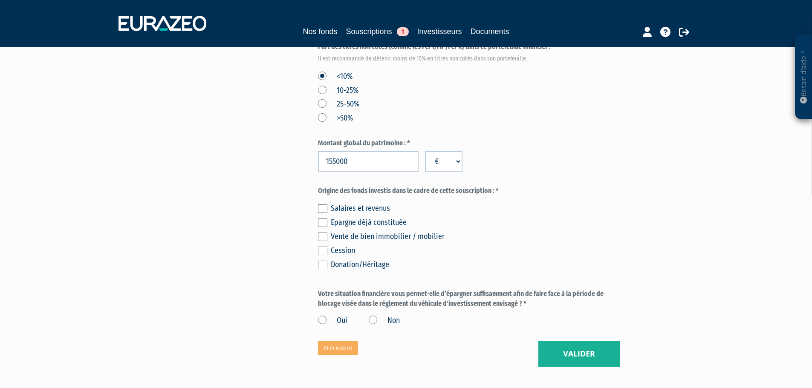
scroll to position [440, 0]
click at [330, 200] on div "Salaires et revenus Epargne déjà constituée Vente de bien immobilier / mobilier…" at bounding box center [469, 235] width 302 height 70
click at [323, 204] on label at bounding box center [322, 208] width 9 height 9
click at [0, 0] on input "checkbox" at bounding box center [0, 0] width 0 height 0
click at [323, 218] on label at bounding box center [322, 222] width 9 height 9
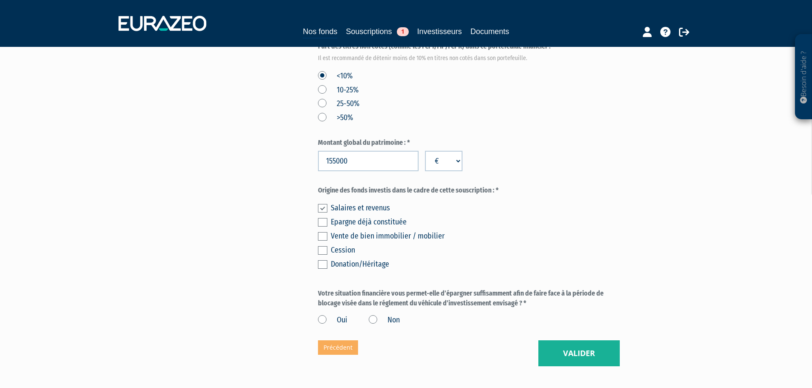
click at [0, 0] on input "checkbox" at bounding box center [0, 0] width 0 height 0
click at [318, 315] on label "Oui" at bounding box center [332, 320] width 29 height 11
click at [0, 0] on input "Oui" at bounding box center [0, 0] width 0 height 0
click at [600, 341] on button "Valider" at bounding box center [578, 354] width 81 height 26
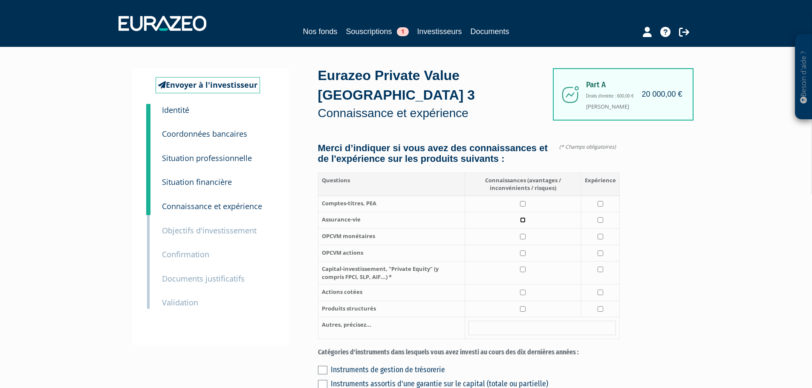
click at [523, 217] on input "checkbox" at bounding box center [523, 220] width 6 height 6
checkbox input "true"
click at [599, 217] on input "checkbox" at bounding box center [601, 220] width 6 height 6
checkbox input "true"
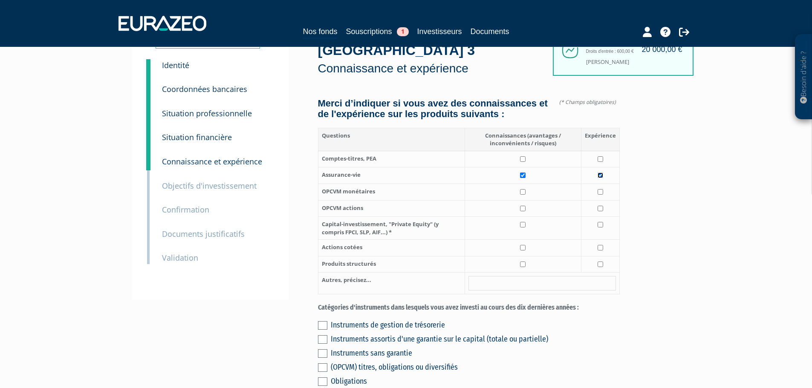
scroll to position [45, 0]
click at [523, 222] on input "checkbox" at bounding box center [523, 225] width 6 height 6
checkbox input "true"
click at [524, 245] on input "checkbox" at bounding box center [523, 248] width 6 height 6
checkbox input "true"
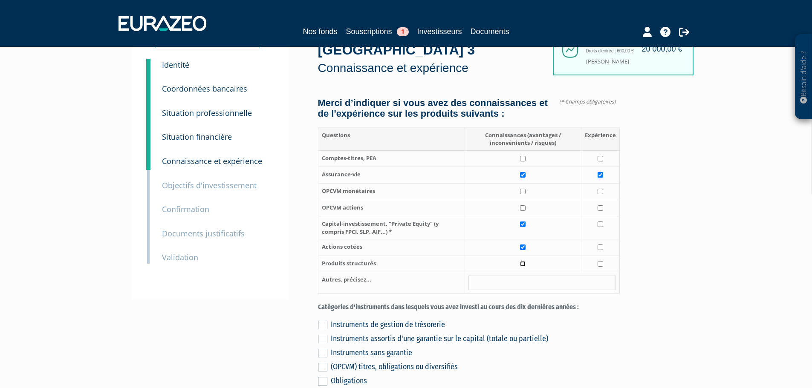
click at [524, 261] on input "checkbox" at bounding box center [523, 264] width 6 height 6
checkbox input "true"
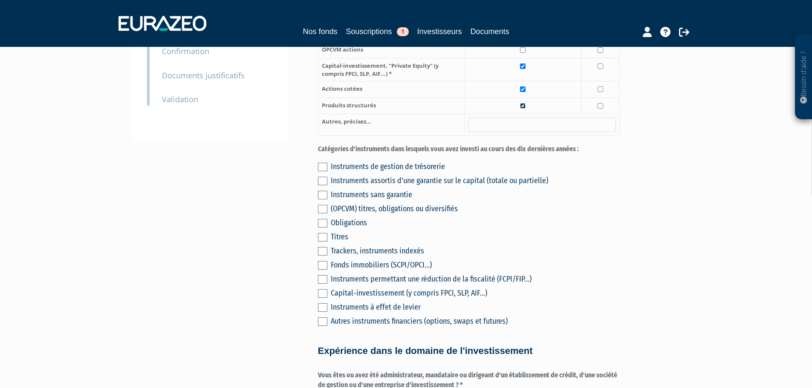
scroll to position [204, 0]
click at [323, 247] on label at bounding box center [322, 251] width 9 height 9
click at [0, 0] on input "checkbox" at bounding box center [0, 0] width 0 height 0
click at [320, 261] on label at bounding box center [322, 265] width 9 height 9
click at [0, 0] on input "checkbox" at bounding box center [0, 0] width 0 height 0
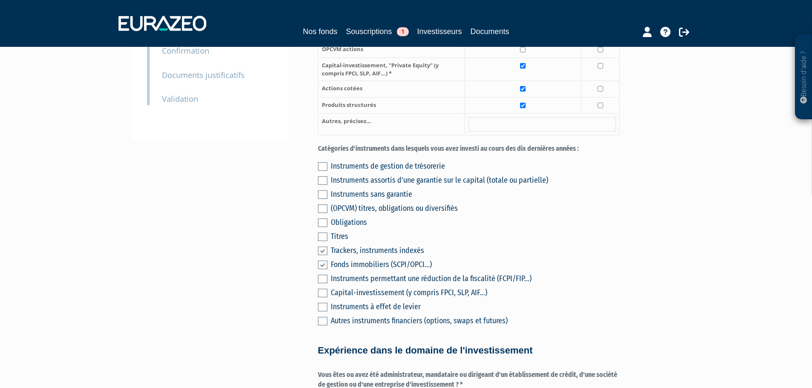
click at [321, 219] on label at bounding box center [322, 223] width 9 height 9
click at [0, 0] on input "checkbox" at bounding box center [0, 0] width 0 height 0
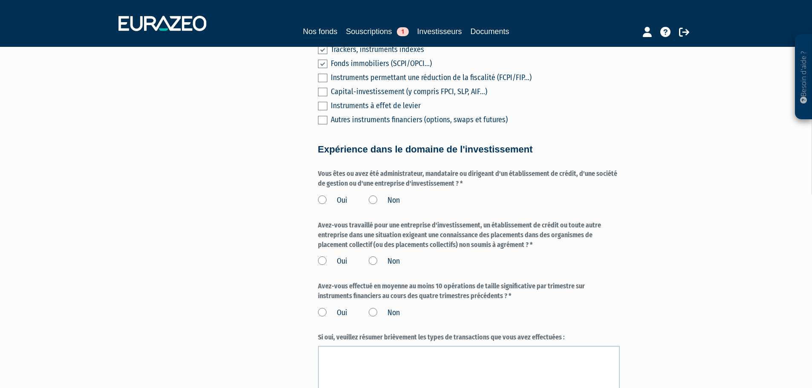
scroll to position [405, 0]
click at [371, 195] on label "Non" at bounding box center [384, 200] width 31 height 11
click at [0, 0] on input "Non" at bounding box center [0, 0] width 0 height 0
click at [374, 256] on label "Non" at bounding box center [384, 261] width 31 height 11
click at [0, 0] on input "Non" at bounding box center [0, 0] width 0 height 0
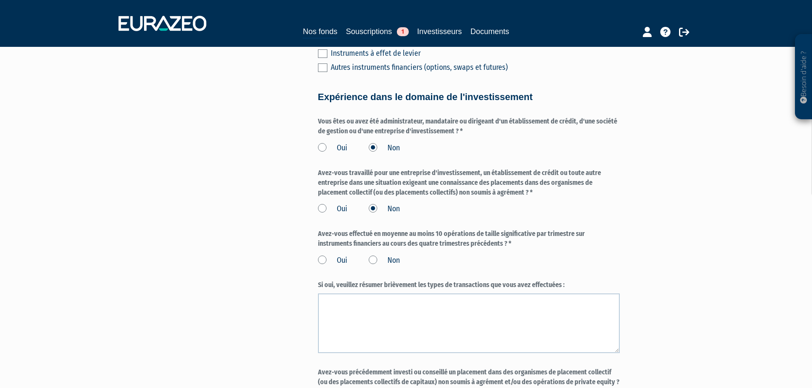
scroll to position [458, 0]
drag, startPoint x: 374, startPoint y: 251, endPoint x: 400, endPoint y: 281, distance: 39.9
click at [400, 281] on label "Si oui, veuillez résumer brièvement les types de transactions que vous avez eff…" at bounding box center [469, 285] width 302 height 10
click at [376, 255] on label "Non" at bounding box center [384, 260] width 31 height 11
click at [0, 0] on input "Non" at bounding box center [0, 0] width 0 height 0
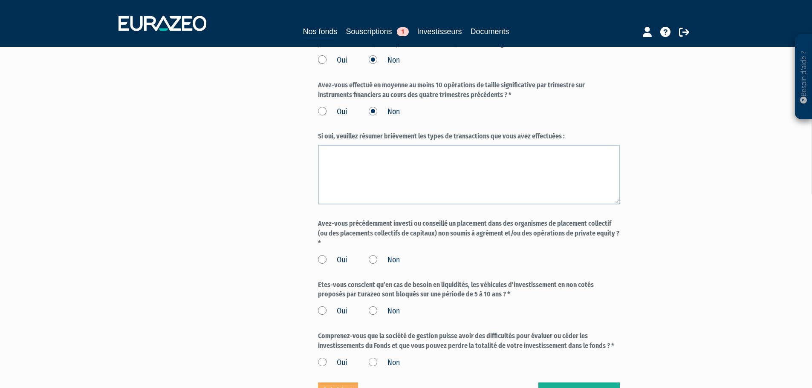
scroll to position [607, 0]
click at [377, 255] on label "Non" at bounding box center [384, 260] width 31 height 11
click at [0, 0] on input "Non" at bounding box center [0, 0] width 0 height 0
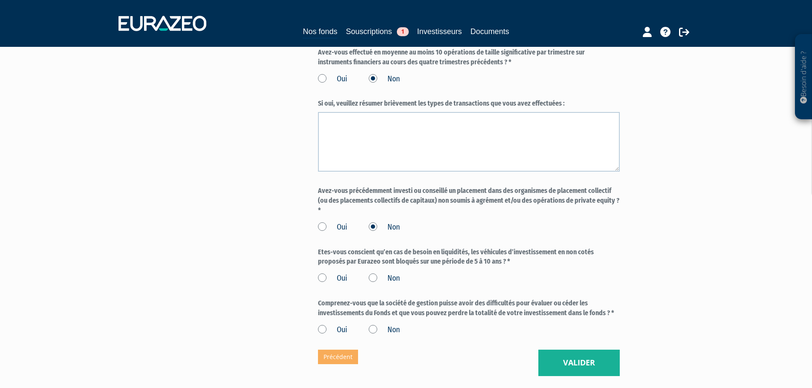
scroll to position [642, 0]
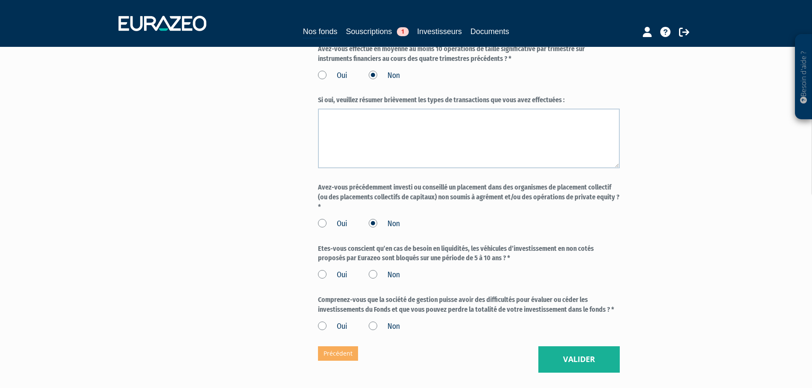
click at [370, 270] on label "Non" at bounding box center [384, 275] width 31 height 11
click at [0, 0] on input "Non" at bounding box center [0, 0] width 0 height 0
click at [324, 270] on label "Oui" at bounding box center [332, 275] width 29 height 11
click at [0, 0] on input "Oui" at bounding box center [0, 0] width 0 height 0
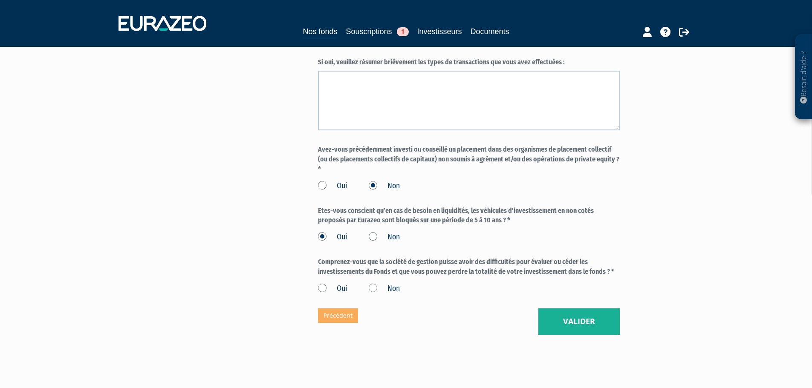
scroll to position [681, 0]
click at [324, 283] on label "Oui" at bounding box center [332, 288] width 29 height 11
click at [0, 0] on input "Oui" at bounding box center [0, 0] width 0 height 0
click at [606, 318] on button "Valider" at bounding box center [578, 321] width 81 height 26
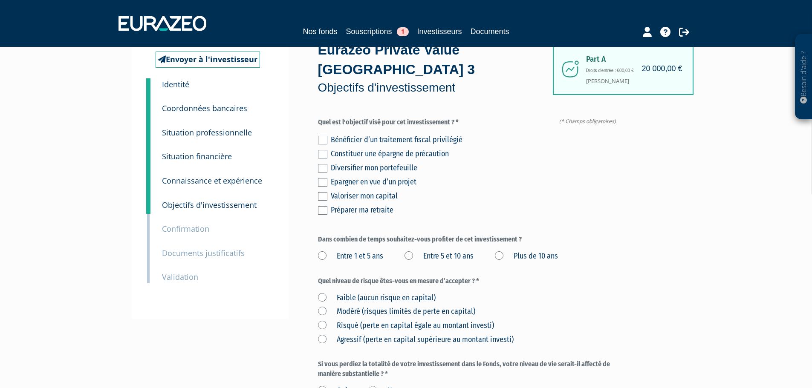
scroll to position [26, 0]
click at [301, 123] on div "Envoyer à l'investisseur 1 Identité 2 Coordonnées bancaires 3 Situation profess…" at bounding box center [406, 265] width 535 height 446
click at [323, 164] on label at bounding box center [322, 168] width 9 height 9
click at [0, 0] on input "checkbox" at bounding box center [0, 0] width 0 height 0
click at [323, 192] on label at bounding box center [322, 196] width 9 height 9
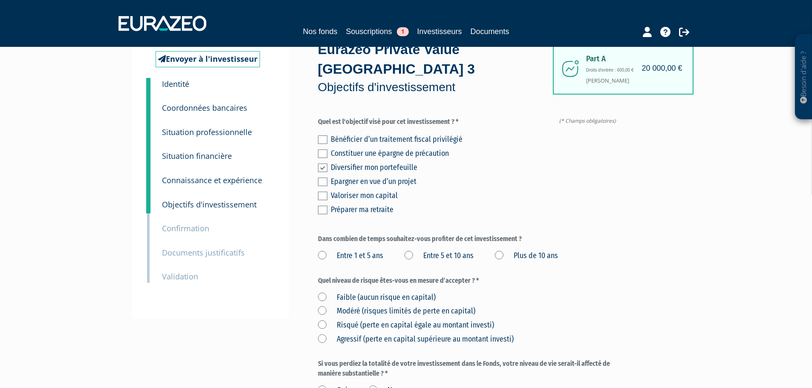
click at [0, 0] on input "checkbox" at bounding box center [0, 0] width 0 height 0
click at [472, 204] on div "Préparer ma retraite" at bounding box center [475, 210] width 289 height 12
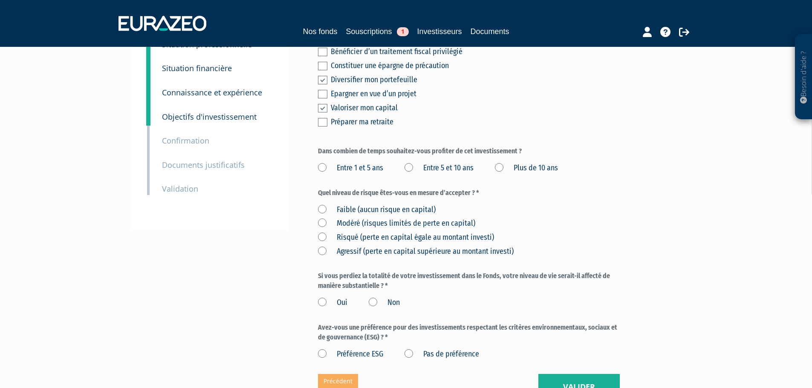
scroll to position [114, 0]
click at [416, 162] on label "Entre 5 et 10 ans" at bounding box center [439, 167] width 69 height 11
click at [0, 0] on ans "Entre 5 et 10 ans" at bounding box center [0, 0] width 0 height 0
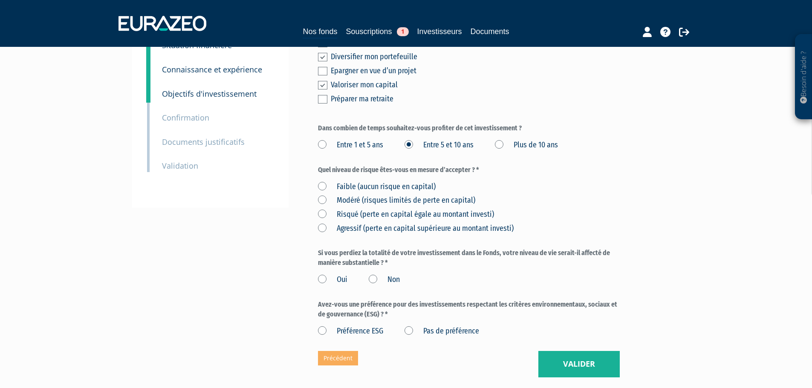
scroll to position [137, 0]
click at [322, 209] on label "Risqué (perte en capital égale au montant investi)" at bounding box center [406, 214] width 176 height 11
click at [0, 0] on investi\) "Risqué (perte en capital égale au montant investi)" at bounding box center [0, 0] width 0 height 0
click at [371, 274] on label "Non" at bounding box center [384, 279] width 31 height 11
click at [0, 0] on input "Non" at bounding box center [0, 0] width 0 height 0
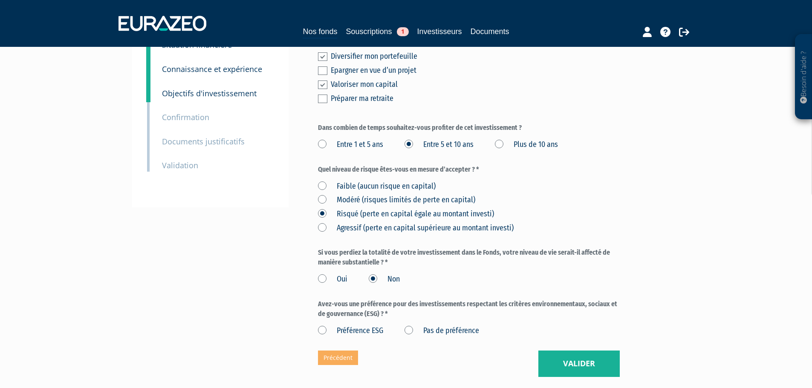
click at [411, 326] on label "Pas de préférence" at bounding box center [442, 331] width 75 height 11
click at [0, 0] on préférence "Pas de préférence" at bounding box center [0, 0] width 0 height 0
click at [321, 326] on label "Préférence ESG" at bounding box center [350, 331] width 65 height 11
click at [0, 0] on ESG "Préférence ESG" at bounding box center [0, 0] width 0 height 0
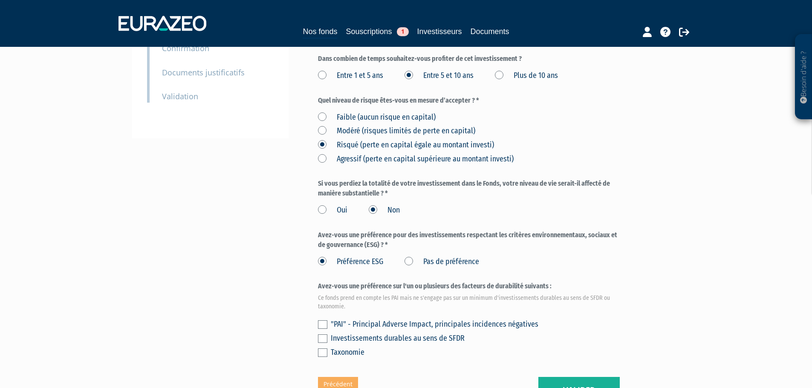
scroll to position [207, 0]
click at [321, 334] on label at bounding box center [322, 338] width 9 height 9
click at [0, 0] on input "checkbox" at bounding box center [0, 0] width 0 height 0
click at [572, 376] on button "Valider" at bounding box center [578, 389] width 81 height 26
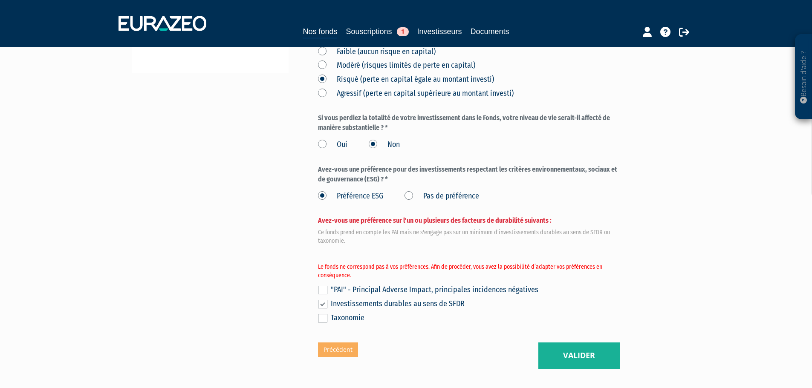
scroll to position [272, 0]
click at [322, 300] on label at bounding box center [322, 304] width 9 height 9
click at [0, 0] on input "checkbox" at bounding box center [0, 0] width 0 height 0
click at [318, 286] on label at bounding box center [322, 290] width 9 height 9
click at [0, 0] on input "checkbox" at bounding box center [0, 0] width 0 height 0
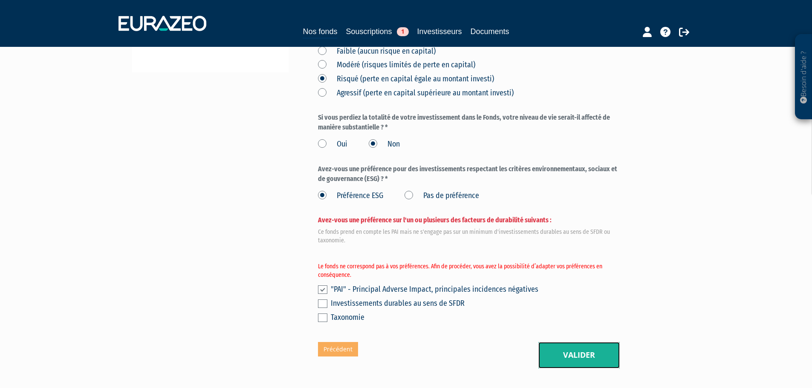
click at [545, 342] on button "Valider" at bounding box center [578, 355] width 81 height 26
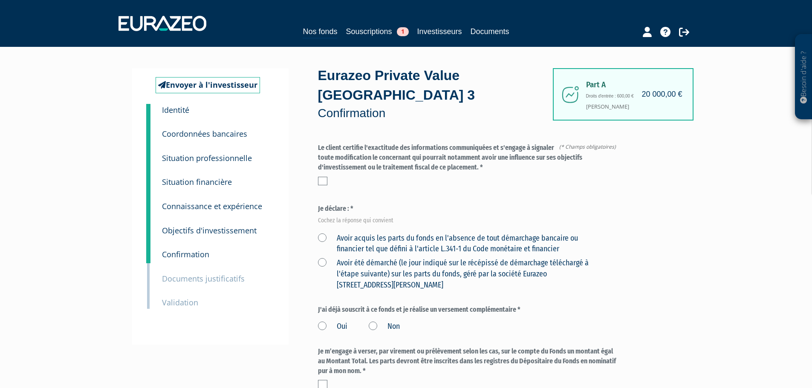
scroll to position [1, 0]
click at [327, 153] on div "Le client certifie l'exactitude des informations communiquées et s'engage à sig…" at bounding box center [469, 163] width 302 height 42
click at [326, 176] on label at bounding box center [322, 180] width 9 height 9
click at [0, 0] on input "checkbox" at bounding box center [0, 0] width 0 height 0
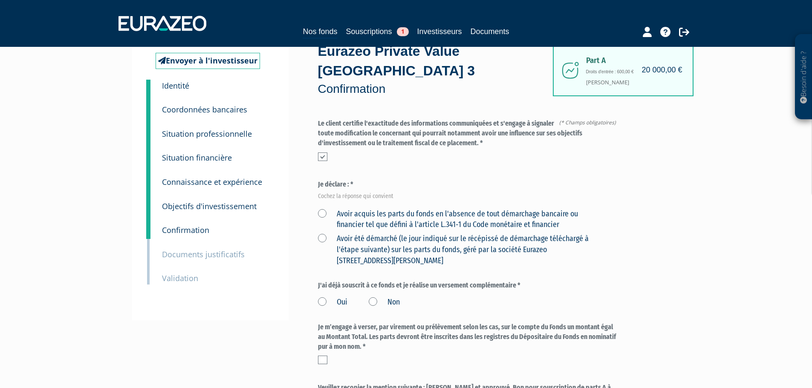
scroll to position [25, 0]
click at [323, 233] on label "Avoir été démarché (le jour indiqué sur le récépissé de démarchage téléchargé à…" at bounding box center [459, 249] width 282 height 33
click at [0, 0] on Paris "Avoir été démarché (le jour indiqué sur le récépissé de démarchage téléchargé à…" at bounding box center [0, 0] width 0 height 0
click at [432, 256] on form "(* Champs obligatoires) Quel niveau de risque êtes-vous en mesure d’accepter ? …" at bounding box center [469, 350] width 302 height 462
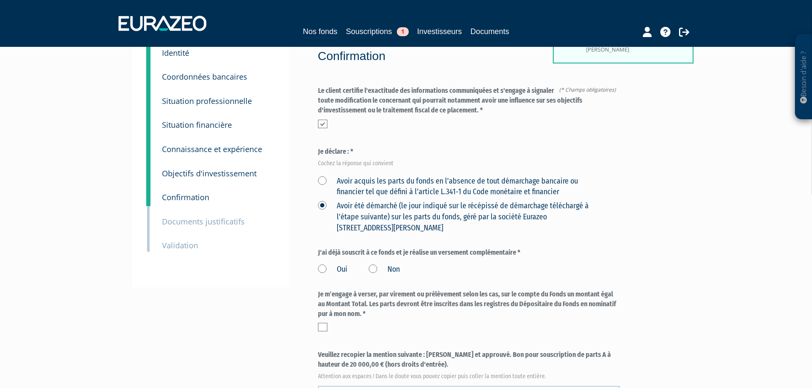
scroll to position [58, 0]
click at [325, 176] on label "Avoir acquis les parts du fonds en l'absence de tout démarchage bancaire ou fin…" at bounding box center [459, 187] width 282 height 22
click at [0, 0] on financier "Avoir acquis les parts du fonds en l'absence de tout démarchage bancaire ou fin…" at bounding box center [0, 0] width 0 height 0
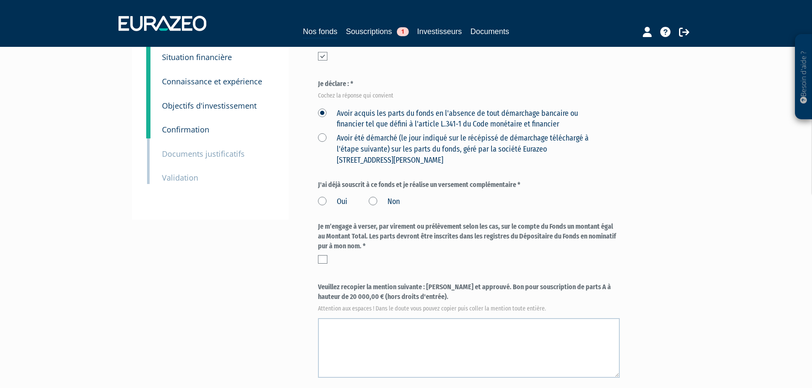
scroll to position [125, 0]
click at [374, 196] on label "Non" at bounding box center [384, 201] width 31 height 11
click at [0, 0] on input "Non" at bounding box center [0, 0] width 0 height 0
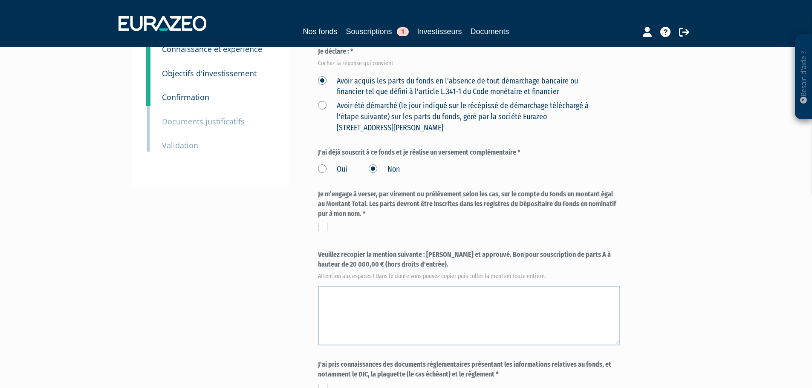
click at [317, 207] on div "Envoyer à l'investisseur 1 Identité 2 Coordonnées bancaires 3 Situation profess…" at bounding box center [406, 200] width 535 height 578
click at [327, 213] on div "Je m’engage à verser, par virement ou prélèvement selon les cas, sur le compte …" at bounding box center [469, 213] width 302 height 46
click at [324, 223] on label at bounding box center [322, 227] width 9 height 9
click at [0, 0] on input "checkbox" at bounding box center [0, 0] width 0 height 0
drag, startPoint x: 427, startPoint y: 248, endPoint x: 428, endPoint y: 238, distance: 10.3
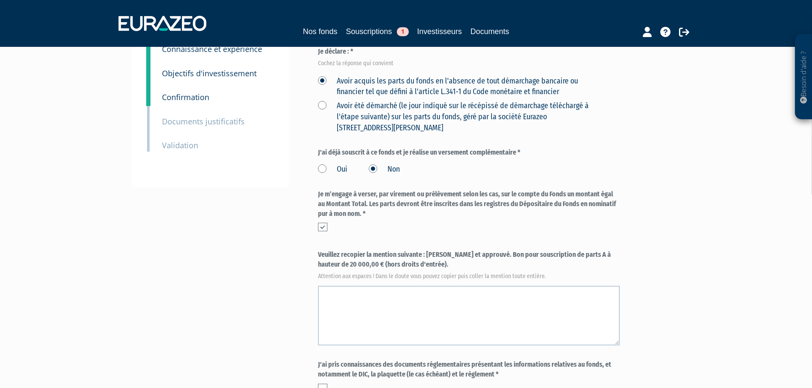
click at [428, 250] on label "Veuillez recopier la mention suivante : Lu et approuvé. Bon pour souscription d…" at bounding box center [469, 264] width 302 height 28
copy label "Lu et approuvé. Bon pour souscription de parts A à hauteur de 20 000,00 € (hors…"
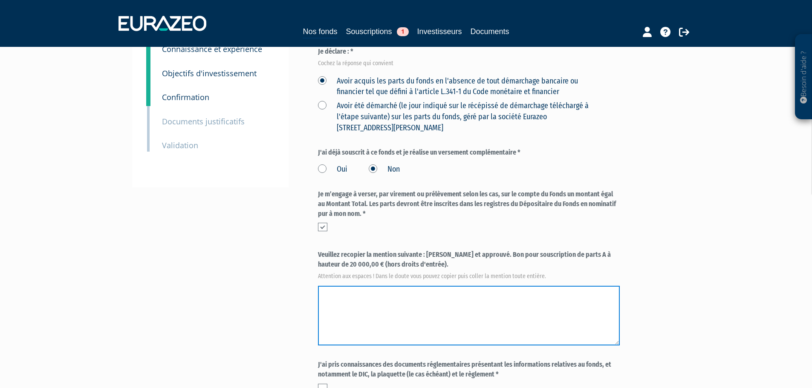
click at [470, 286] on textarea at bounding box center [469, 316] width 302 height 60
paste textarea "Lu et approuvé. Bon pour souscription de parts A à hauteur de 20 000,00 € (hors…"
drag, startPoint x: 447, startPoint y: 272, endPoint x: 313, endPoint y: 269, distance: 134.3
click at [313, 269] on div "Envoyer à l'investisseur 1 Identité 2 Coordonnées bancaires 3 Situation profess…" at bounding box center [406, 200] width 535 height 578
type textarea "Lu et approuvé. Bon pour souscription de parts A à hauteur de 20 000,00 € (hors…"
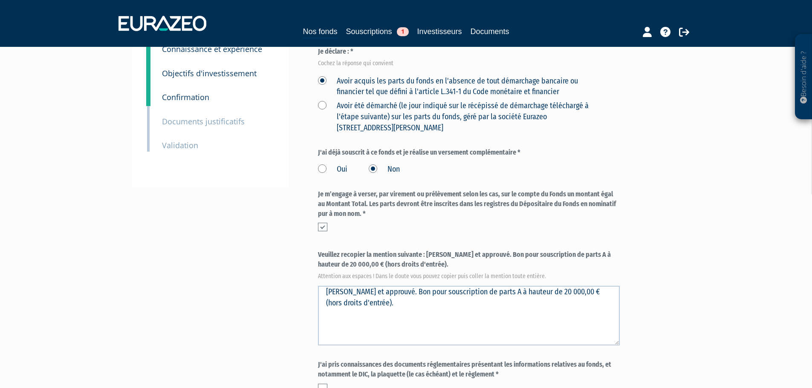
click at [308, 269] on div "Envoyer à l'investisseur 1 Identité 2 Coordonnées bancaires 3 Situation profess…" at bounding box center [406, 200] width 535 height 578
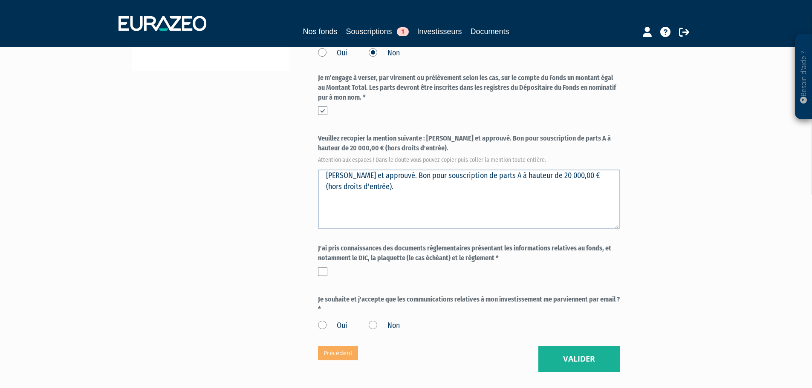
scroll to position [274, 0]
click at [322, 267] on label at bounding box center [322, 271] width 9 height 9
click at [0, 0] on input "checkbox" at bounding box center [0, 0] width 0 height 0
click at [327, 320] on label "Oui" at bounding box center [332, 325] width 29 height 11
click at [0, 0] on input "Oui" at bounding box center [0, 0] width 0 height 0
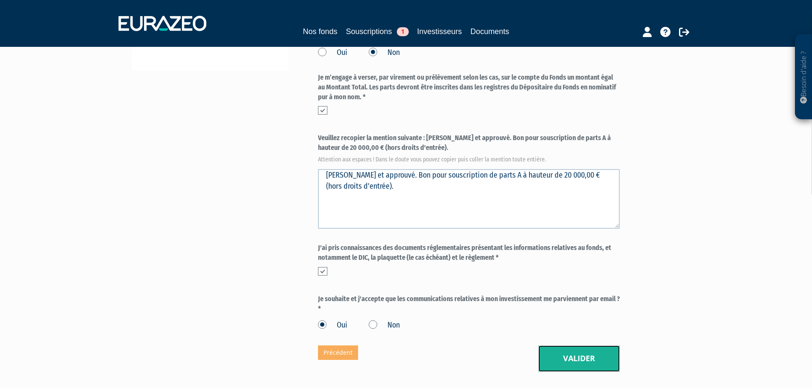
click at [565, 346] on button "Valider" at bounding box center [578, 359] width 81 height 26
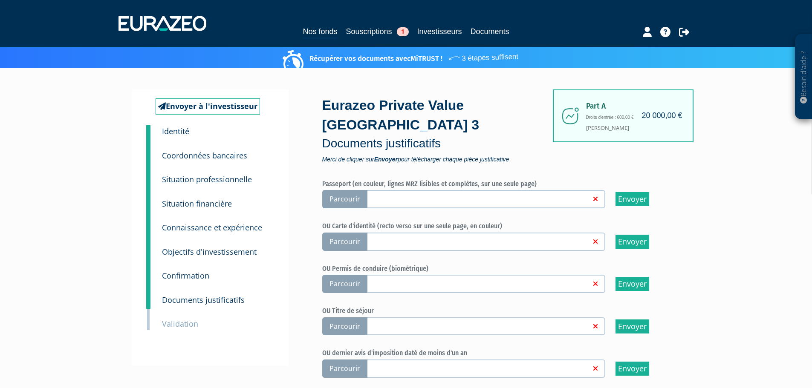
scroll to position [60, 0]
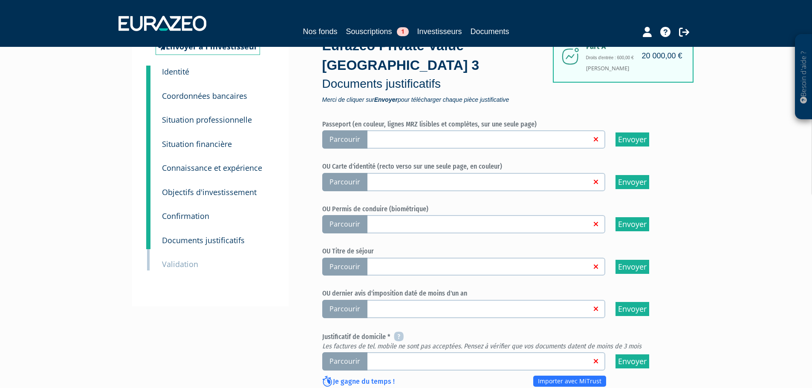
click at [340, 173] on span "Parcourir" at bounding box center [344, 182] width 45 height 18
click at [0, 0] on input "Parcourir" at bounding box center [0, 0] width 0 height 0
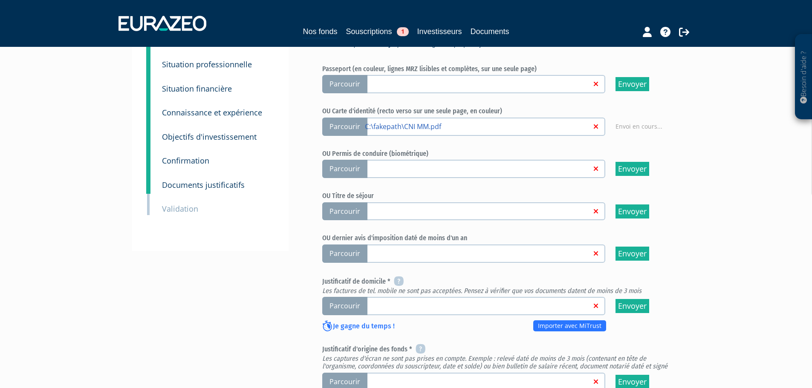
scroll to position [119, 0]
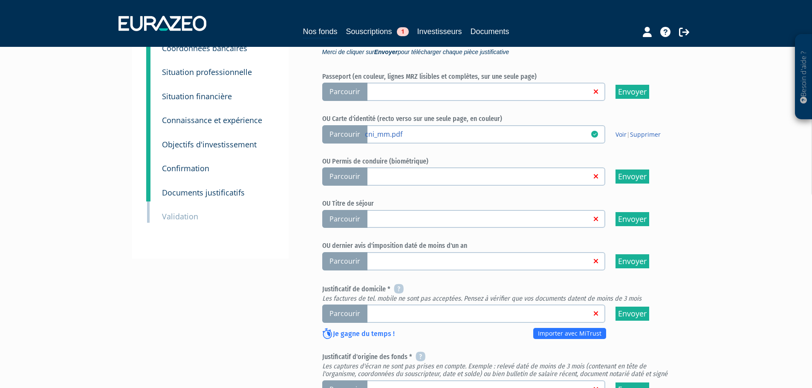
scroll to position [171, 0]
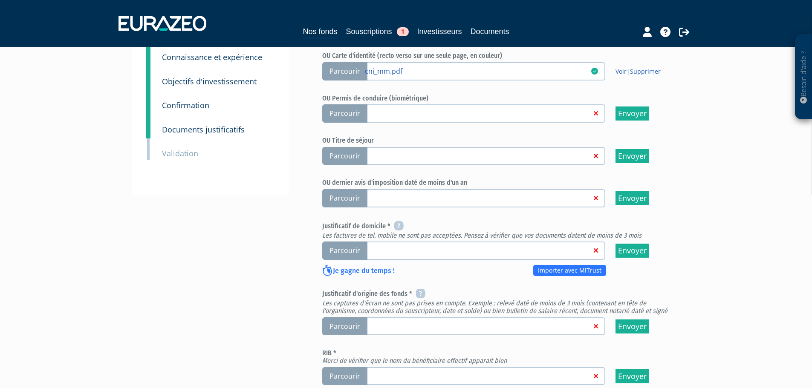
click at [346, 242] on span "Parcourir" at bounding box center [344, 251] width 45 height 18
click at [0, 0] on input "Parcourir" at bounding box center [0, 0] width 0 height 0
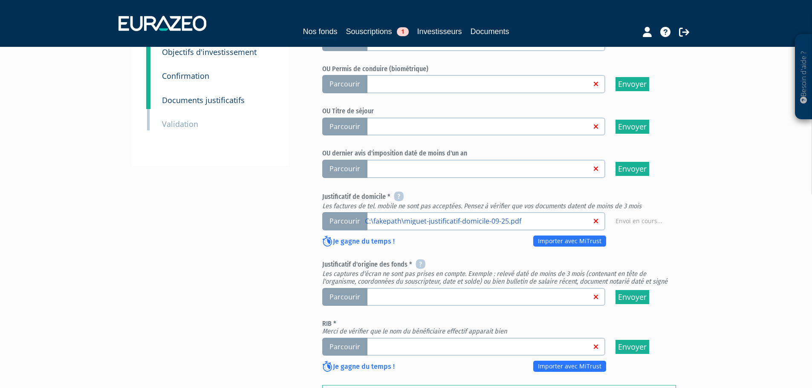
scroll to position [256, 0]
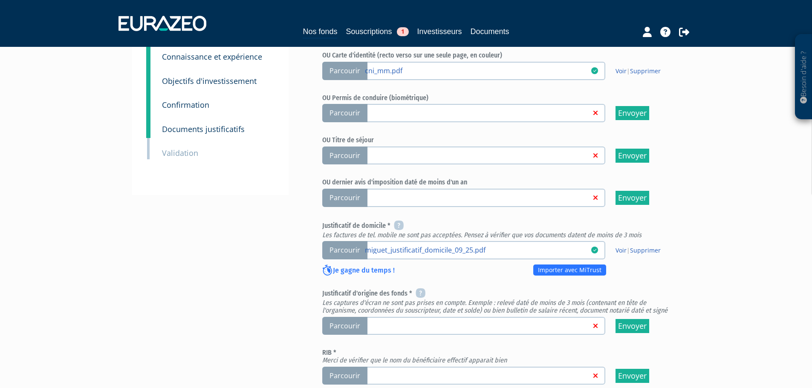
scroll to position [256, 0]
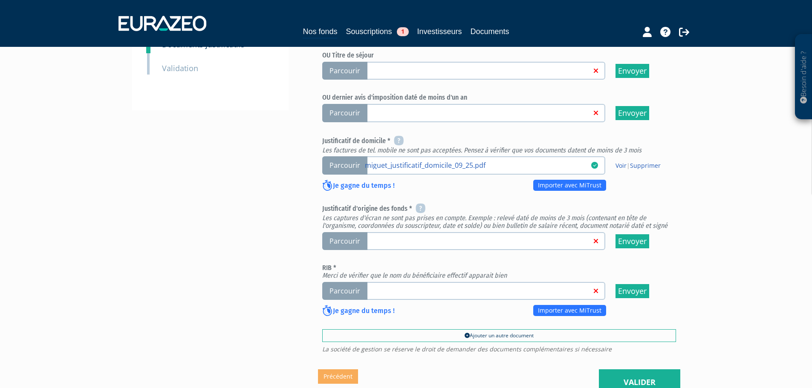
click at [348, 232] on span "Parcourir" at bounding box center [344, 241] width 45 height 18
click at [0, 0] on input "Parcourir" at bounding box center [0, 0] width 0 height 0
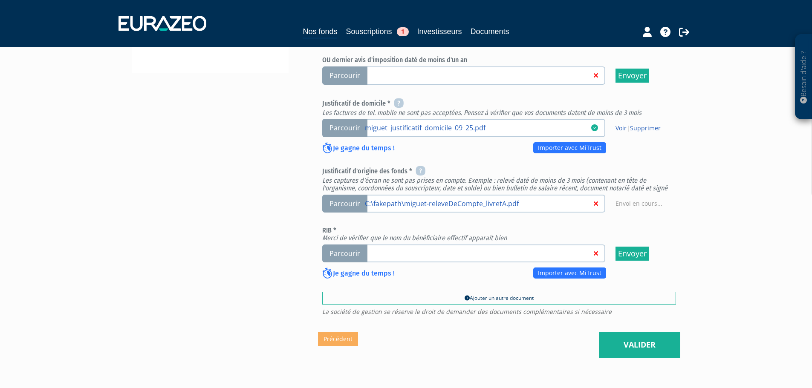
scroll to position [327, 0]
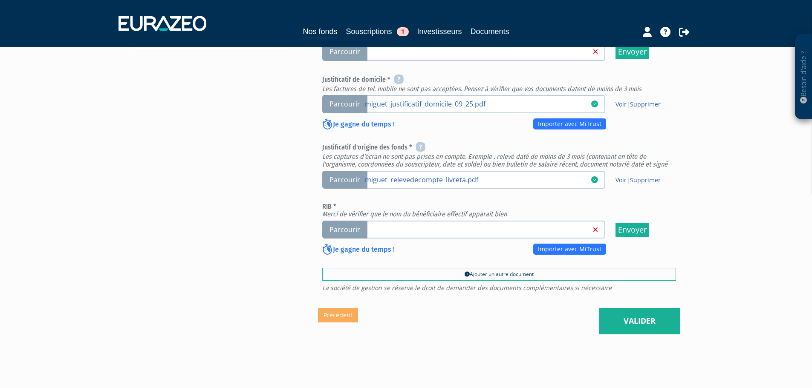
scroll to position [327, 0]
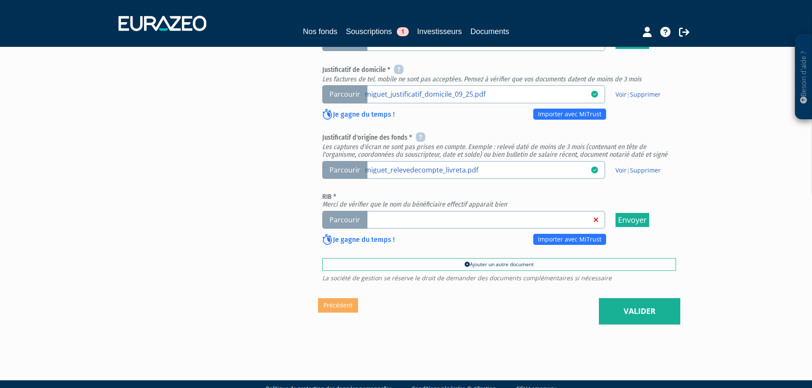
click at [349, 211] on span "Parcourir" at bounding box center [344, 220] width 45 height 18
click at [0, 0] on input "Parcourir" at bounding box center [0, 0] width 0 height 0
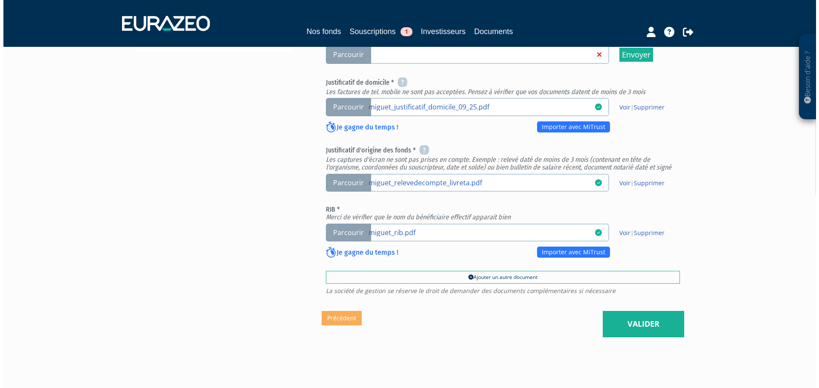
scroll to position [327, 0]
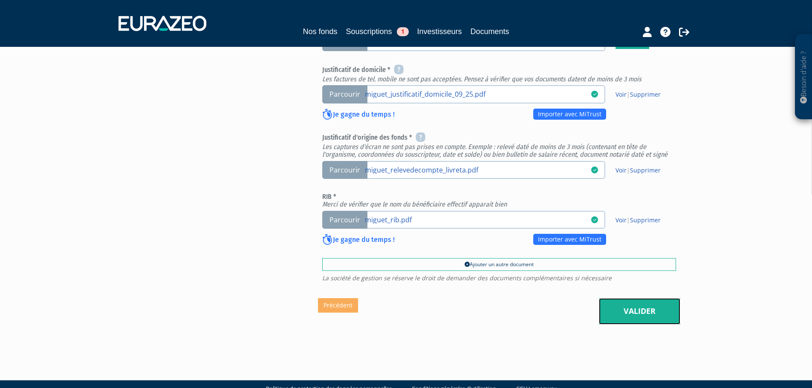
click at [654, 298] on link "Valider" at bounding box center [639, 311] width 81 height 26
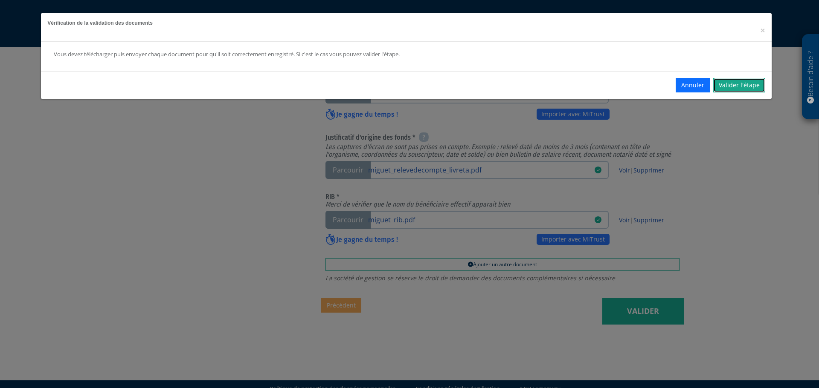
click at [760, 88] on link "Valider l'étape" at bounding box center [739, 85] width 52 height 14
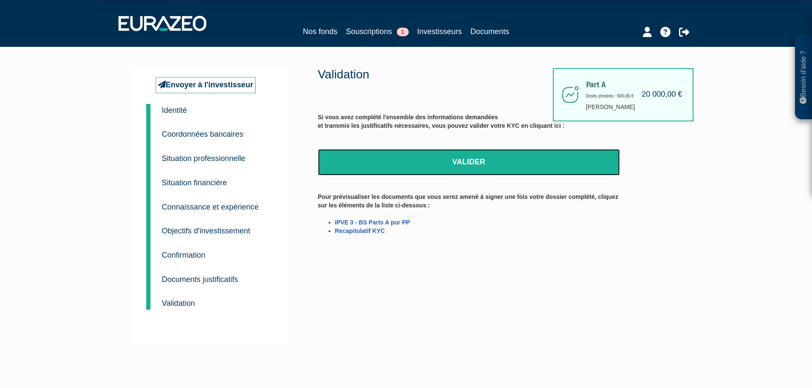
click at [411, 159] on link "Valider" at bounding box center [469, 162] width 302 height 26
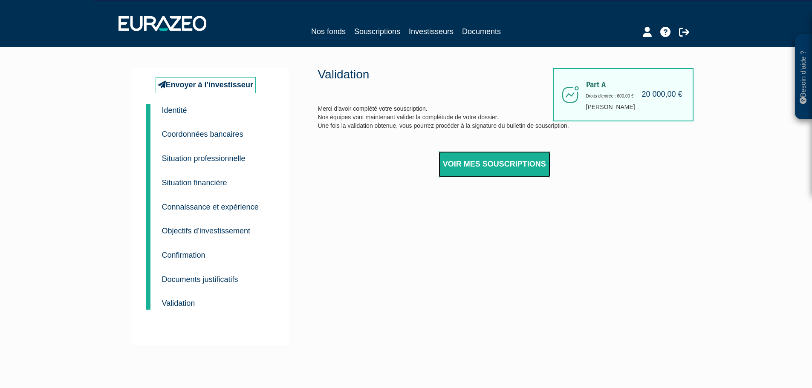
click at [475, 159] on link "Voir mes souscriptions" at bounding box center [495, 164] width 112 height 26
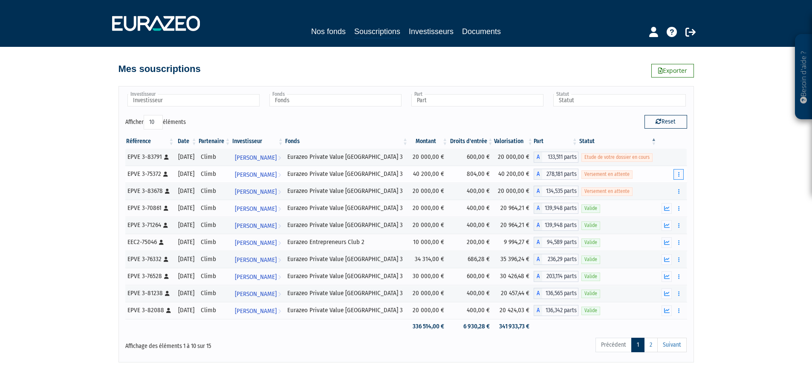
click at [678, 172] on icon "button" at bounding box center [678, 175] width 1 height 6
click at [695, 173] on div "Besoin d'aide ? × J'ai besoin d'aide Si vous avez une question à propos du fonc…" at bounding box center [406, 181] width 812 height 363
click at [649, 345] on link "2" at bounding box center [651, 345] width 14 height 14
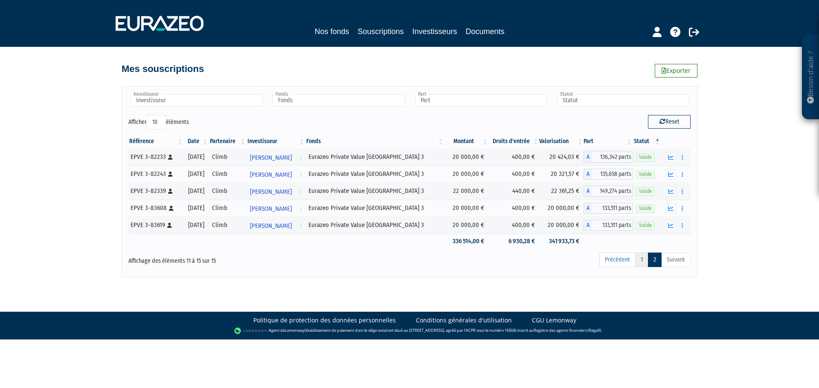
click at [641, 262] on link "1" at bounding box center [641, 260] width 13 height 14
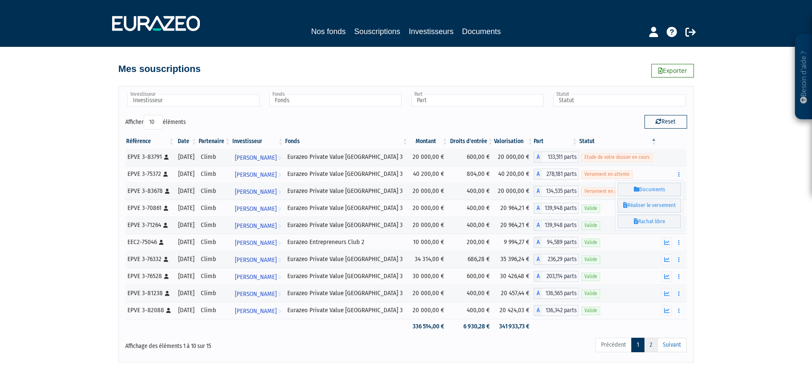
click at [653, 345] on link "2" at bounding box center [651, 345] width 14 height 14
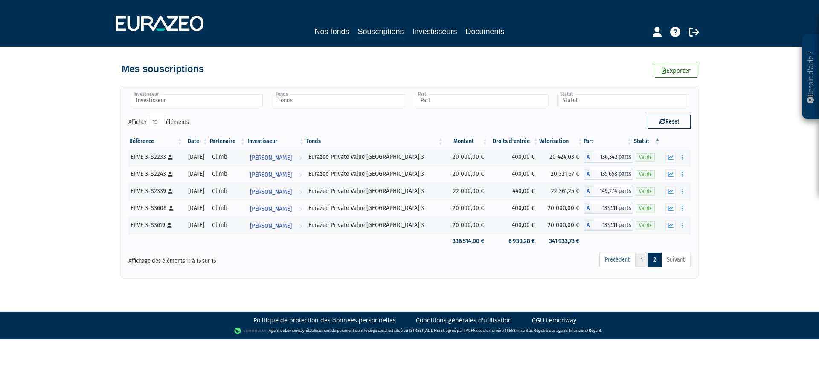
click at [641, 259] on link "1" at bounding box center [641, 260] width 13 height 14
